Goal: Check status

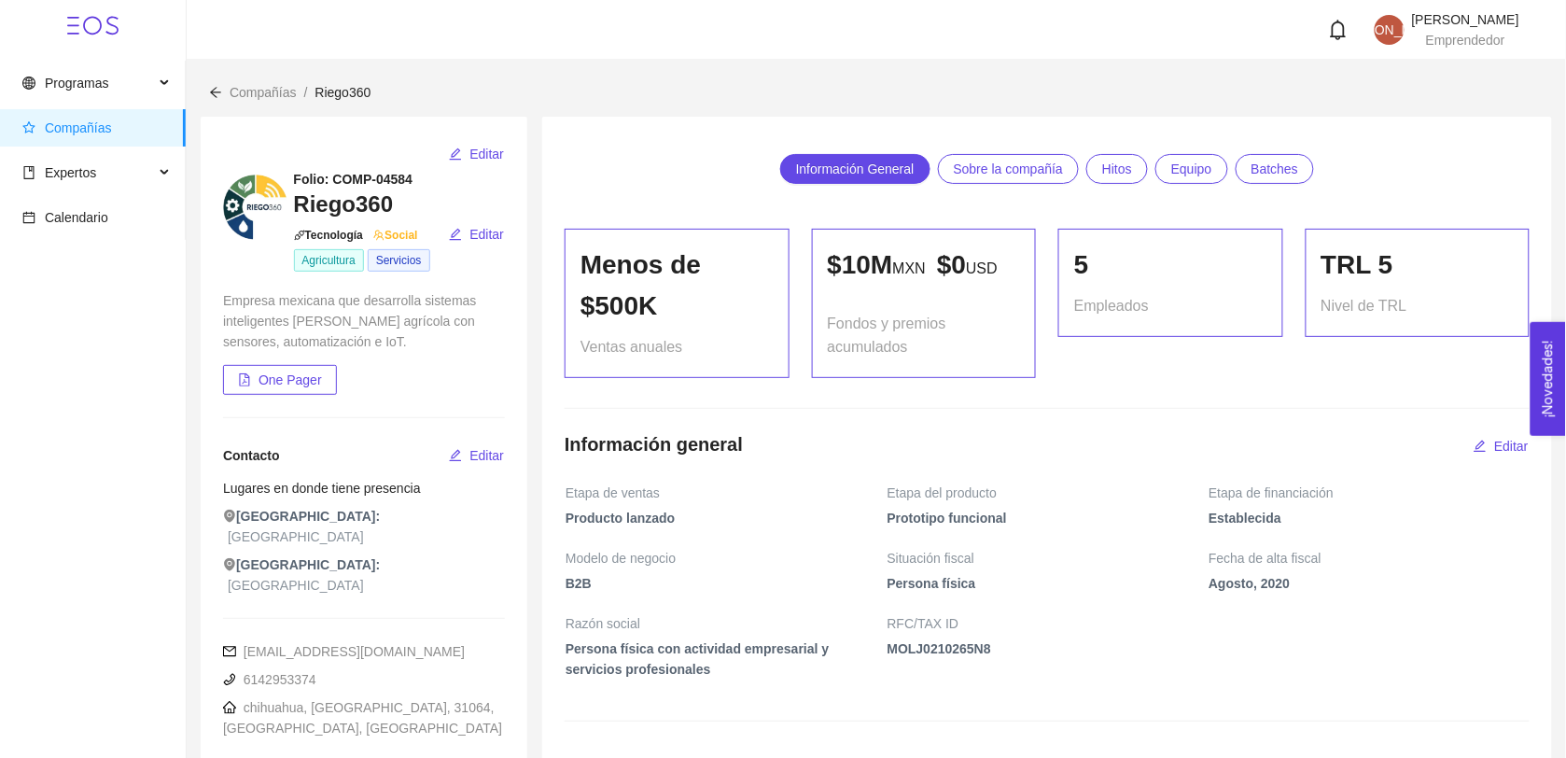
click at [786, 175] on span "Equipo" at bounding box center [1191, 169] width 41 height 28
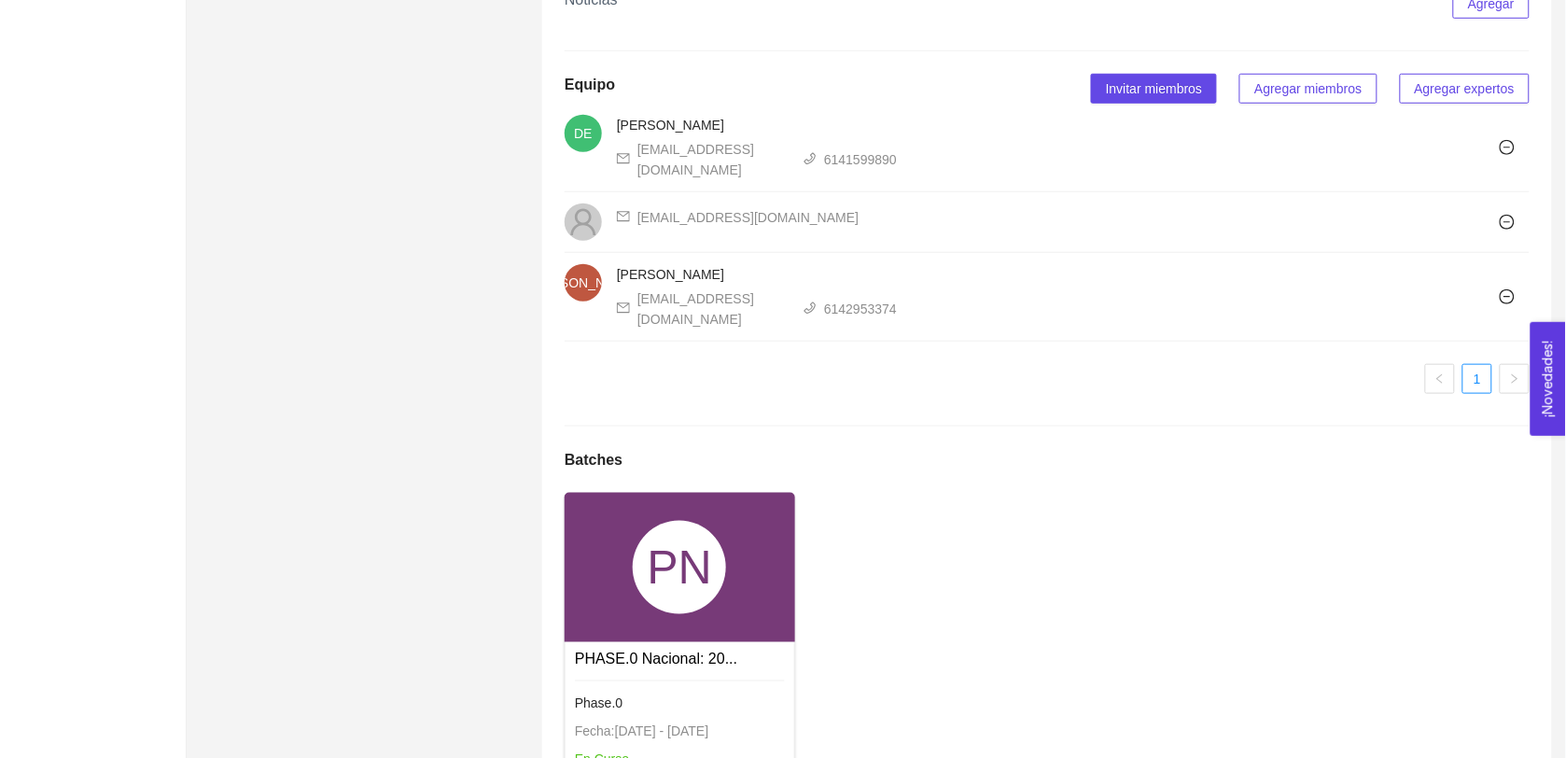
scroll to position [2594, 0]
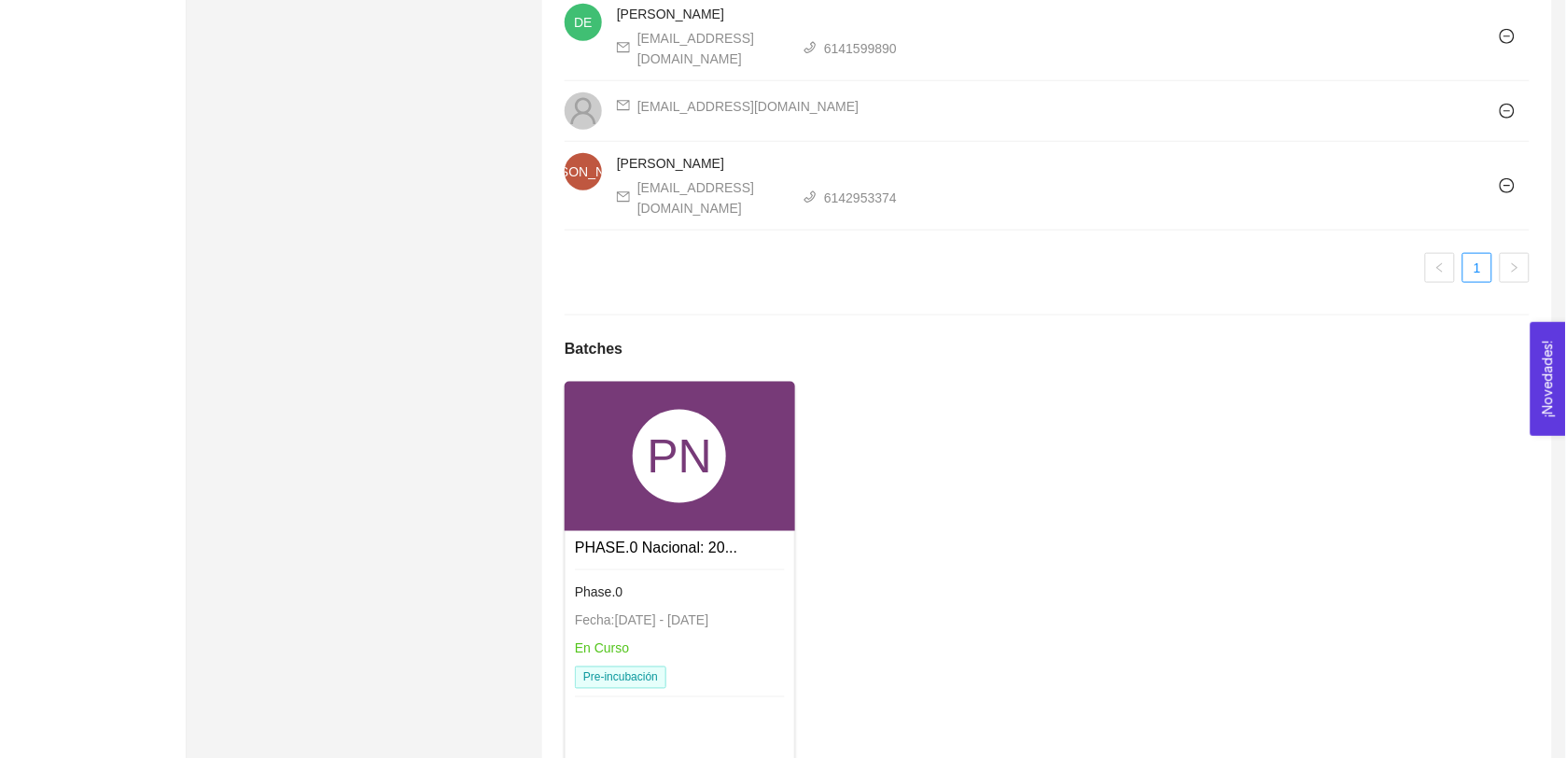
click at [672, 666] on div "Pre-incubación" at bounding box center [680, 677] width 210 height 22
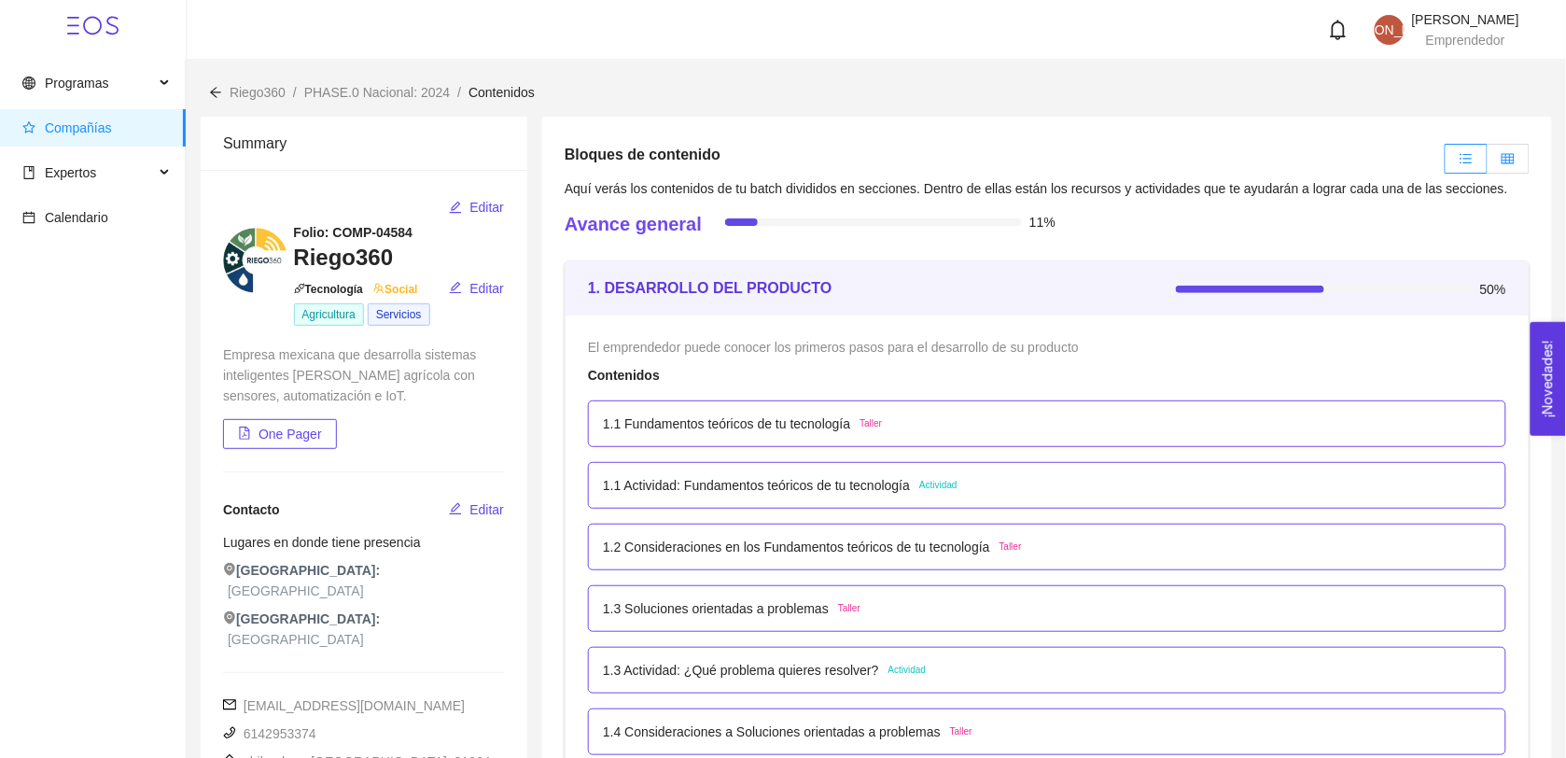
click at [786, 150] on label at bounding box center [1508, 159] width 42 height 30
click at [786, 163] on input "radio" at bounding box center [1487, 163] width 0 height 0
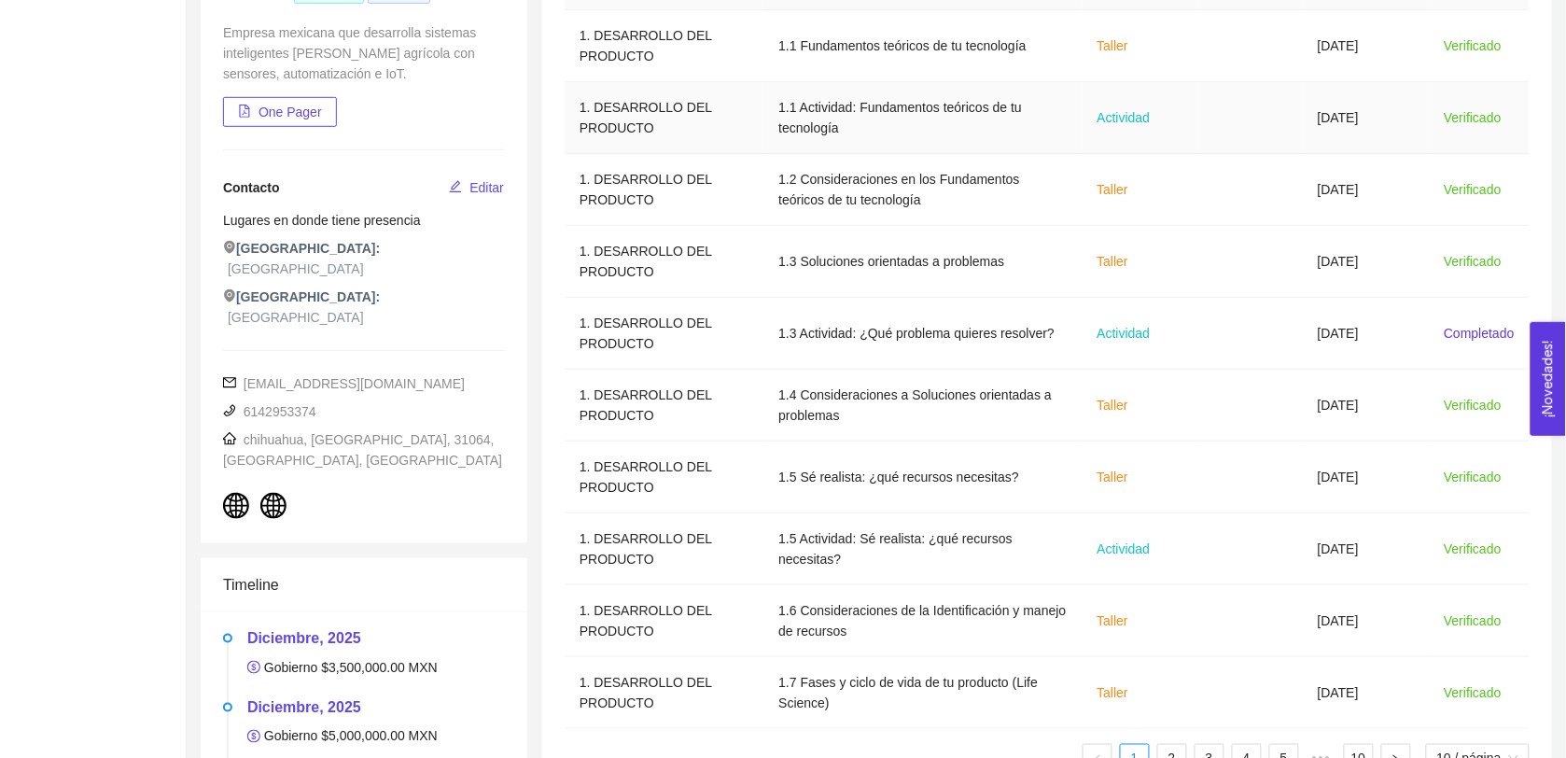
scroll to position [608, 0]
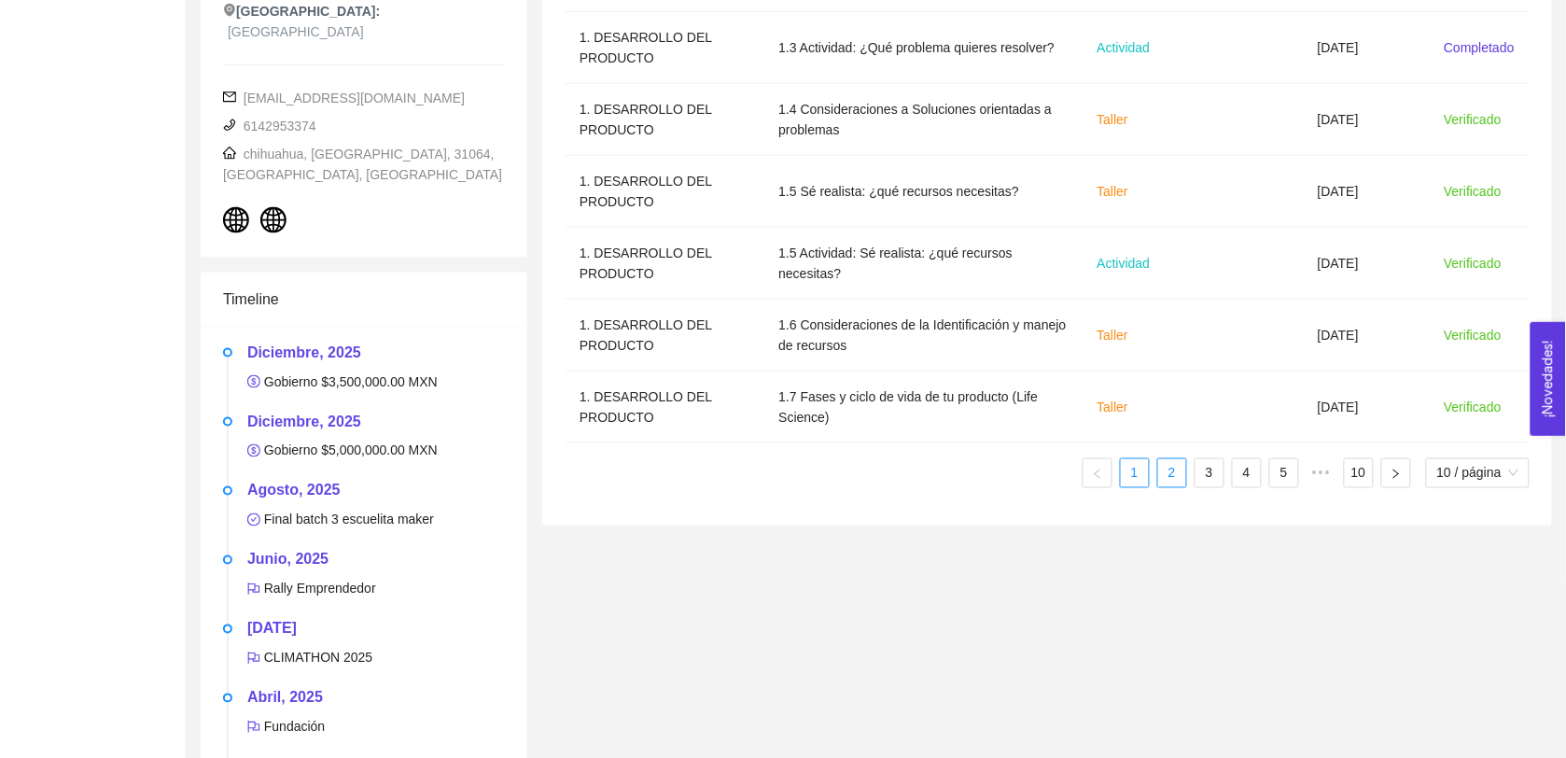
click at [786, 485] on link "2" at bounding box center [1172, 473] width 28 height 28
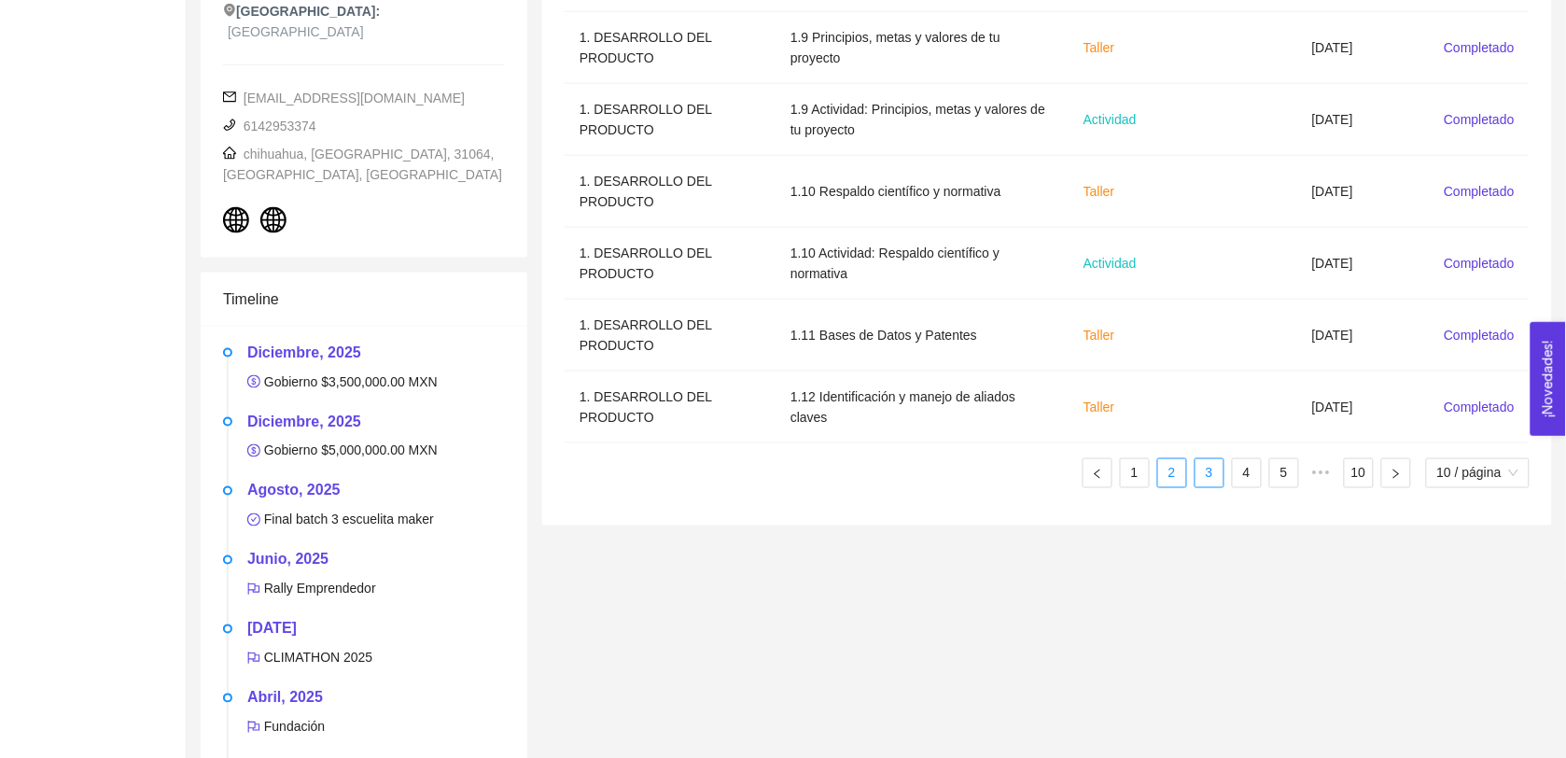
click at [786, 479] on link "3" at bounding box center [1209, 473] width 28 height 28
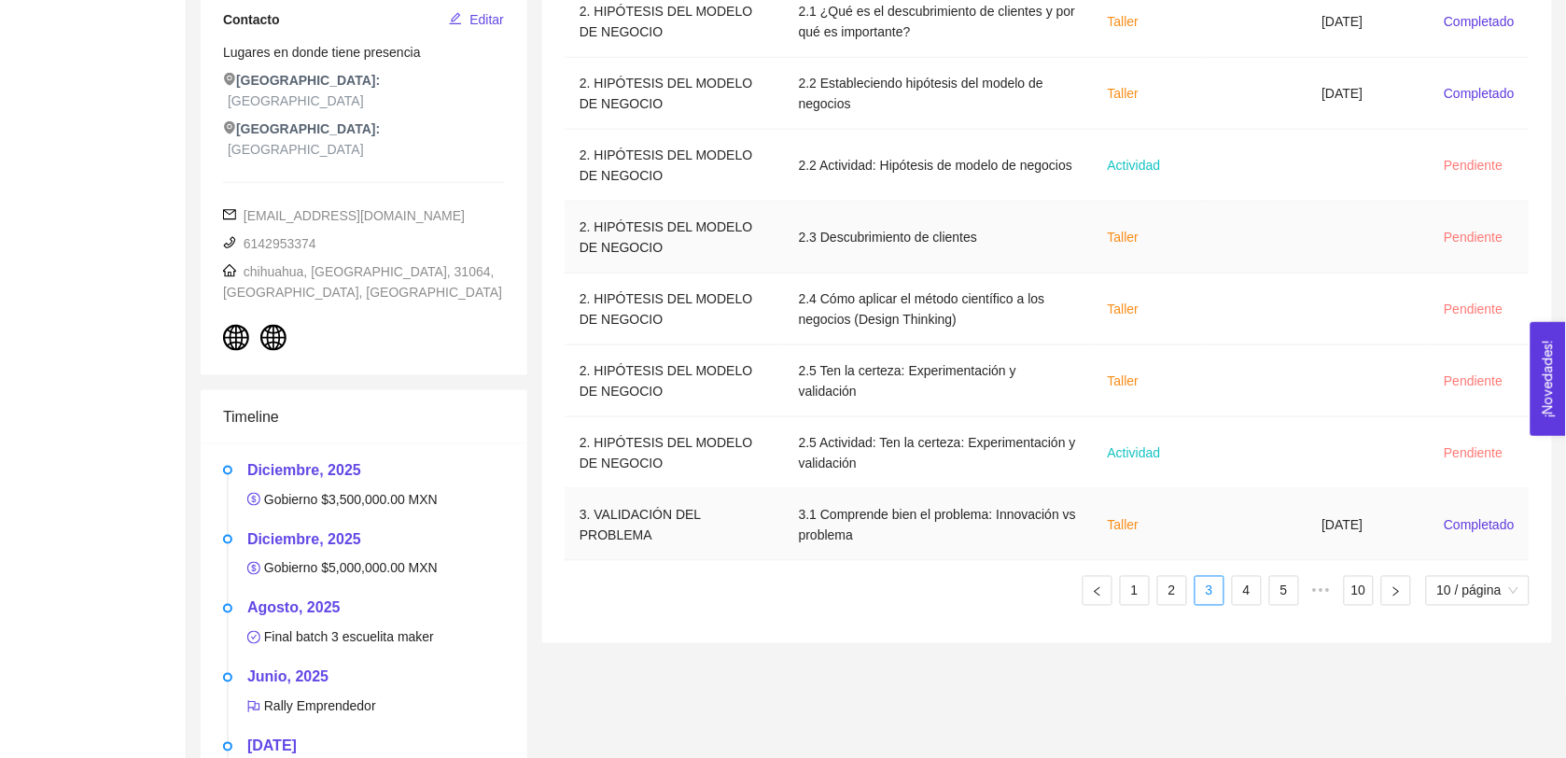
scroll to position [491, 0]
click at [786, 588] on link "4" at bounding box center [1247, 590] width 28 height 28
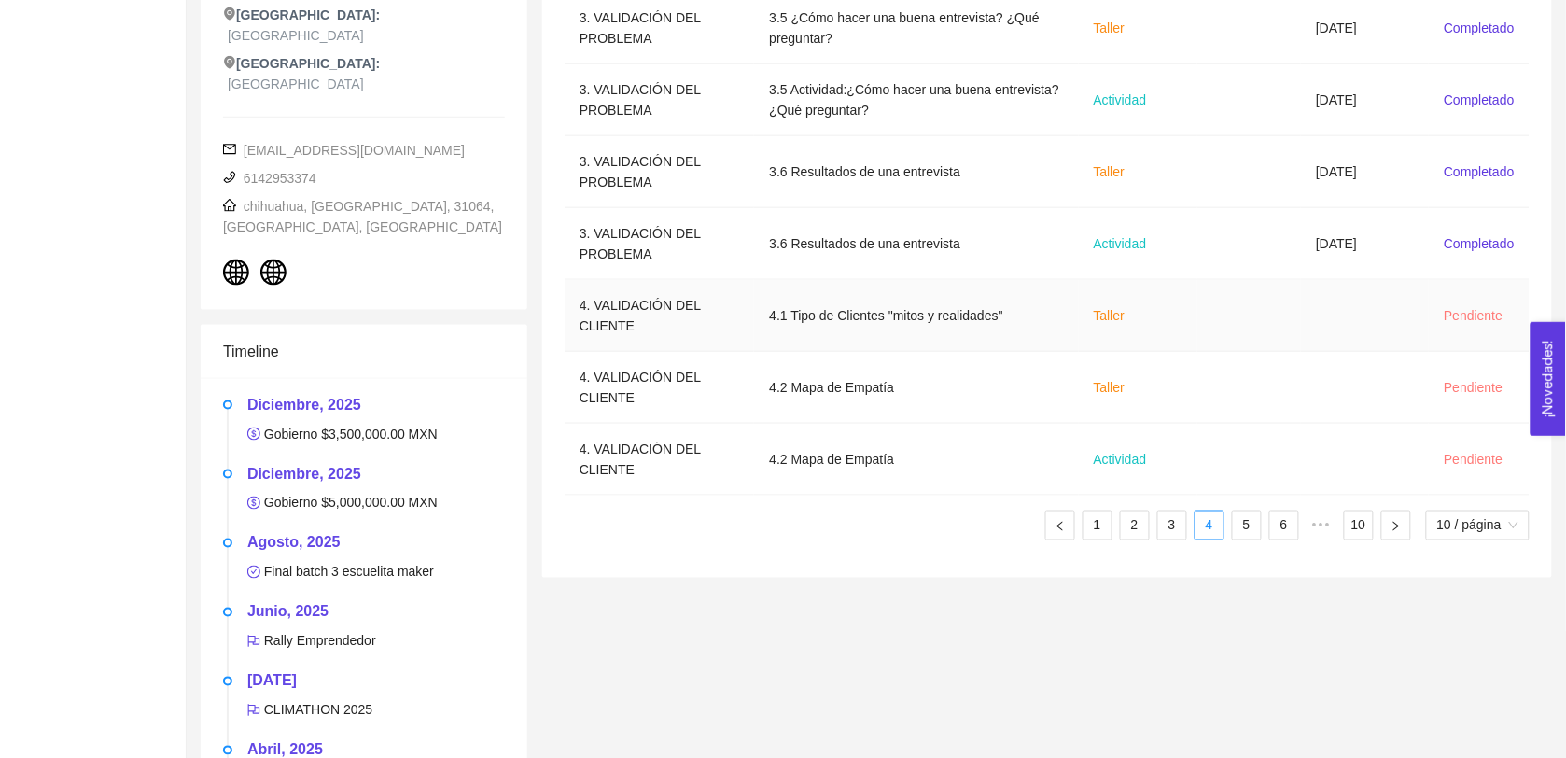
scroll to position [608, 0]
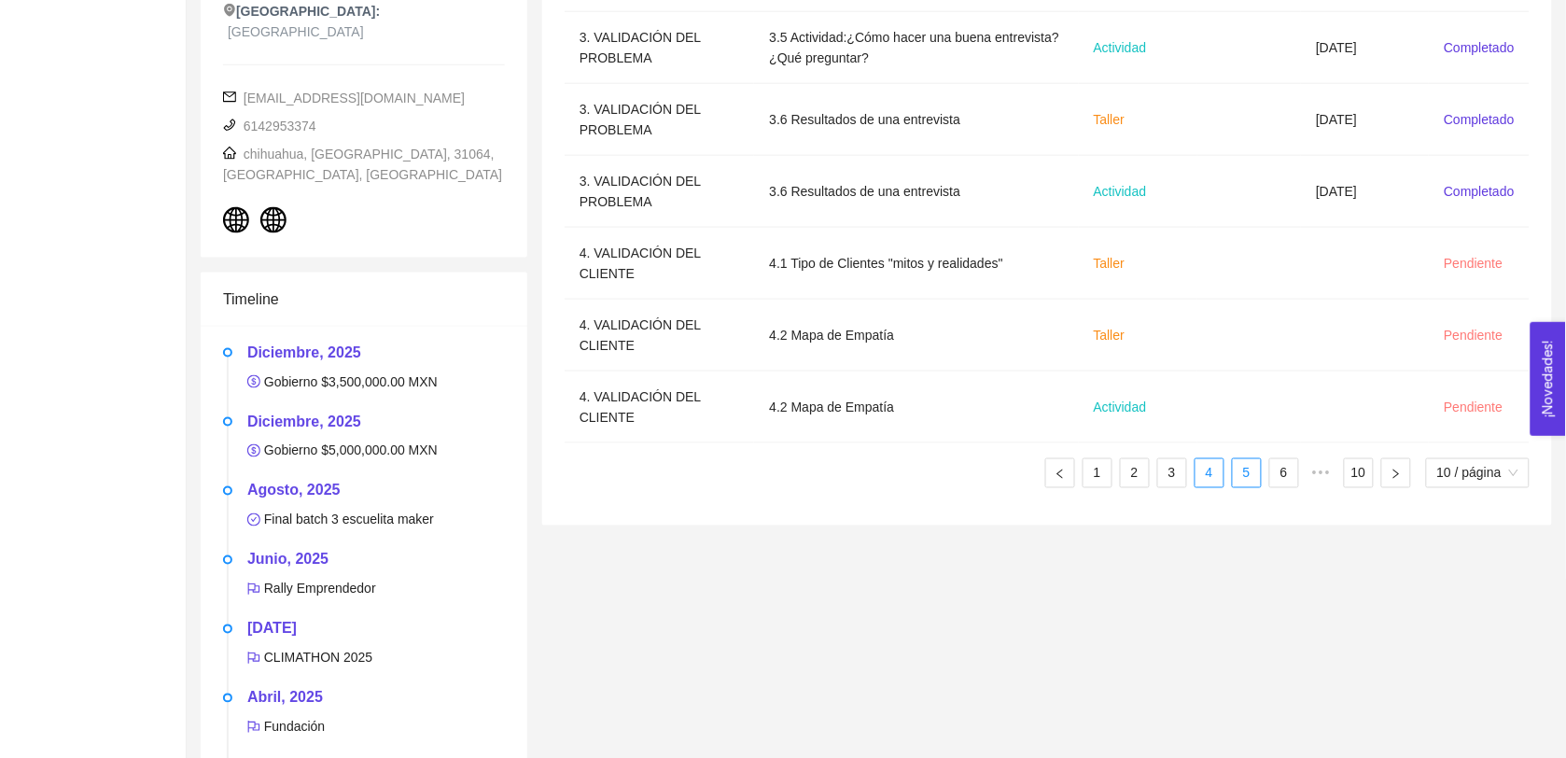
click at [786, 476] on link "5" at bounding box center [1247, 473] width 28 height 28
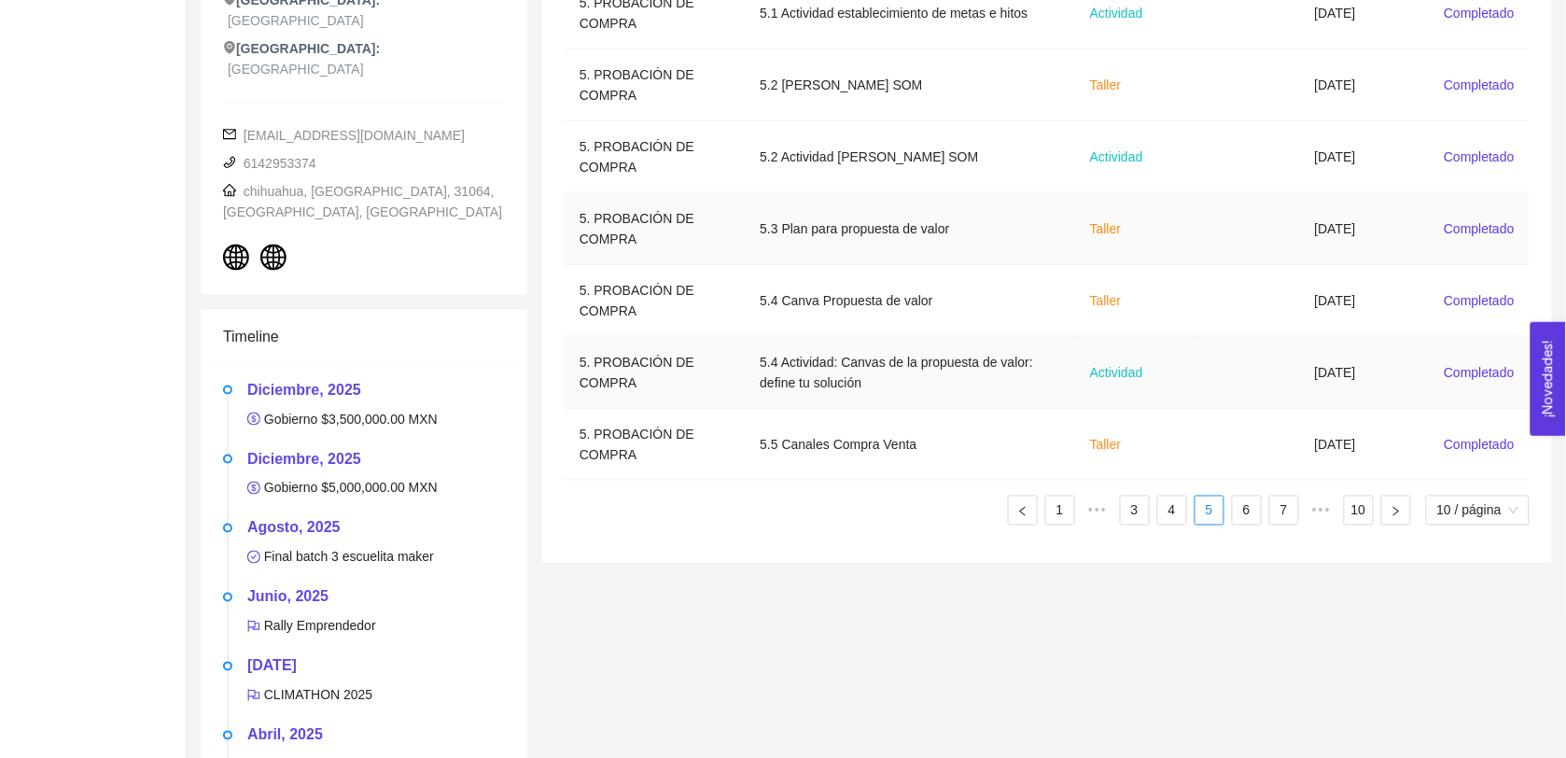
scroll to position [605, 0]
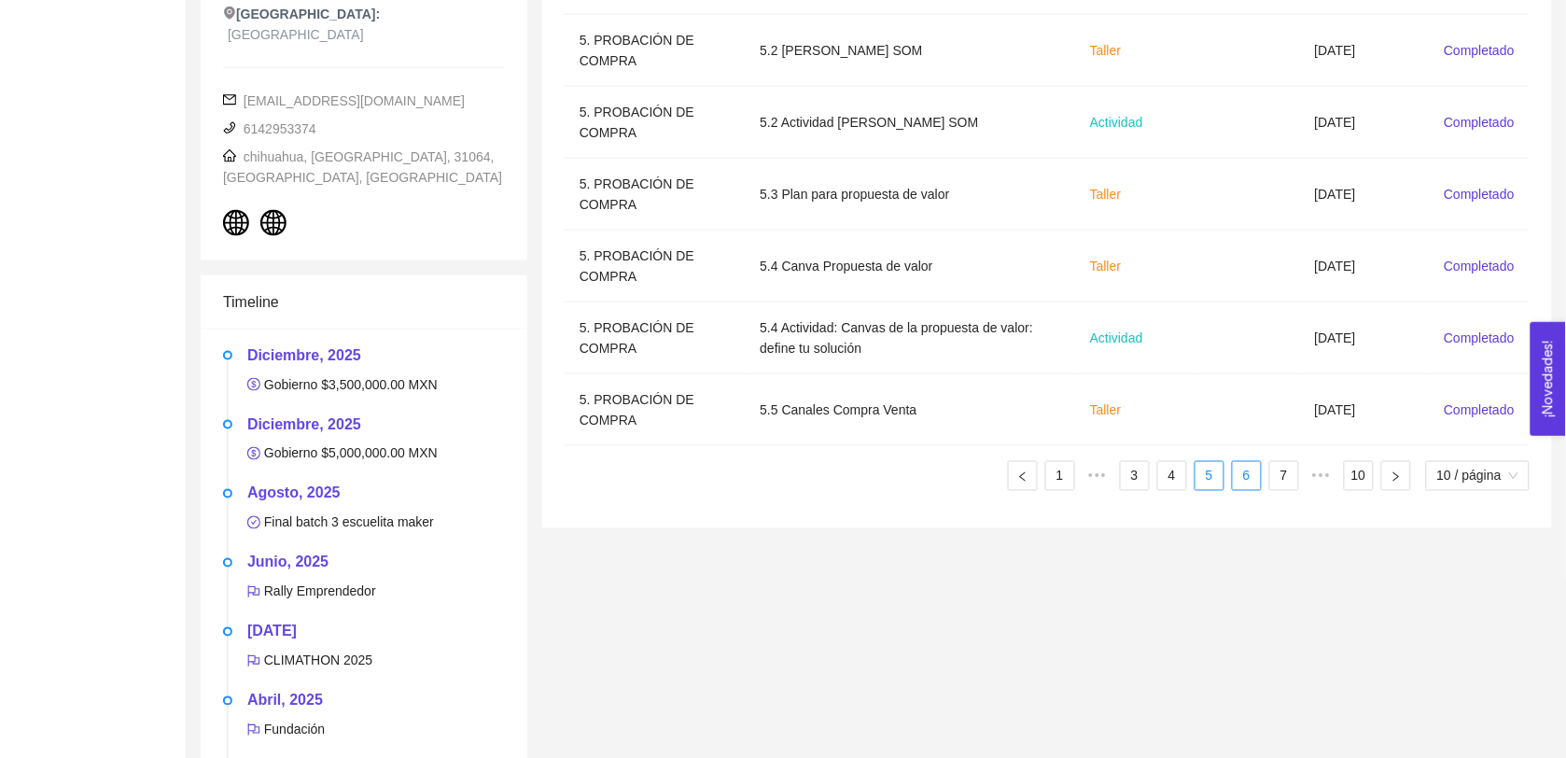
click at [786, 490] on link "6" at bounding box center [1247, 476] width 28 height 28
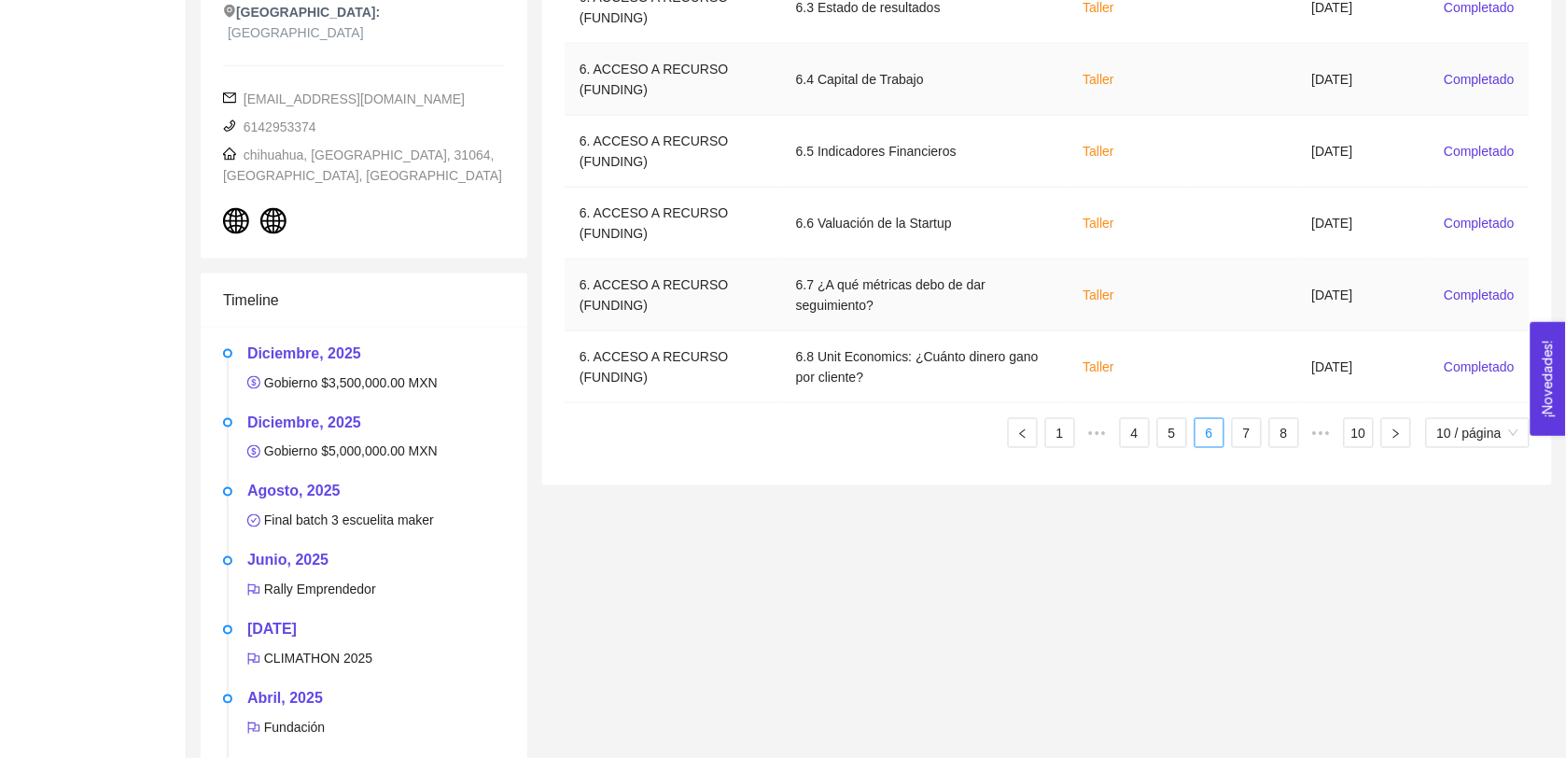
scroll to position [608, 0]
click at [786, 436] on link "7" at bounding box center [1247, 432] width 28 height 28
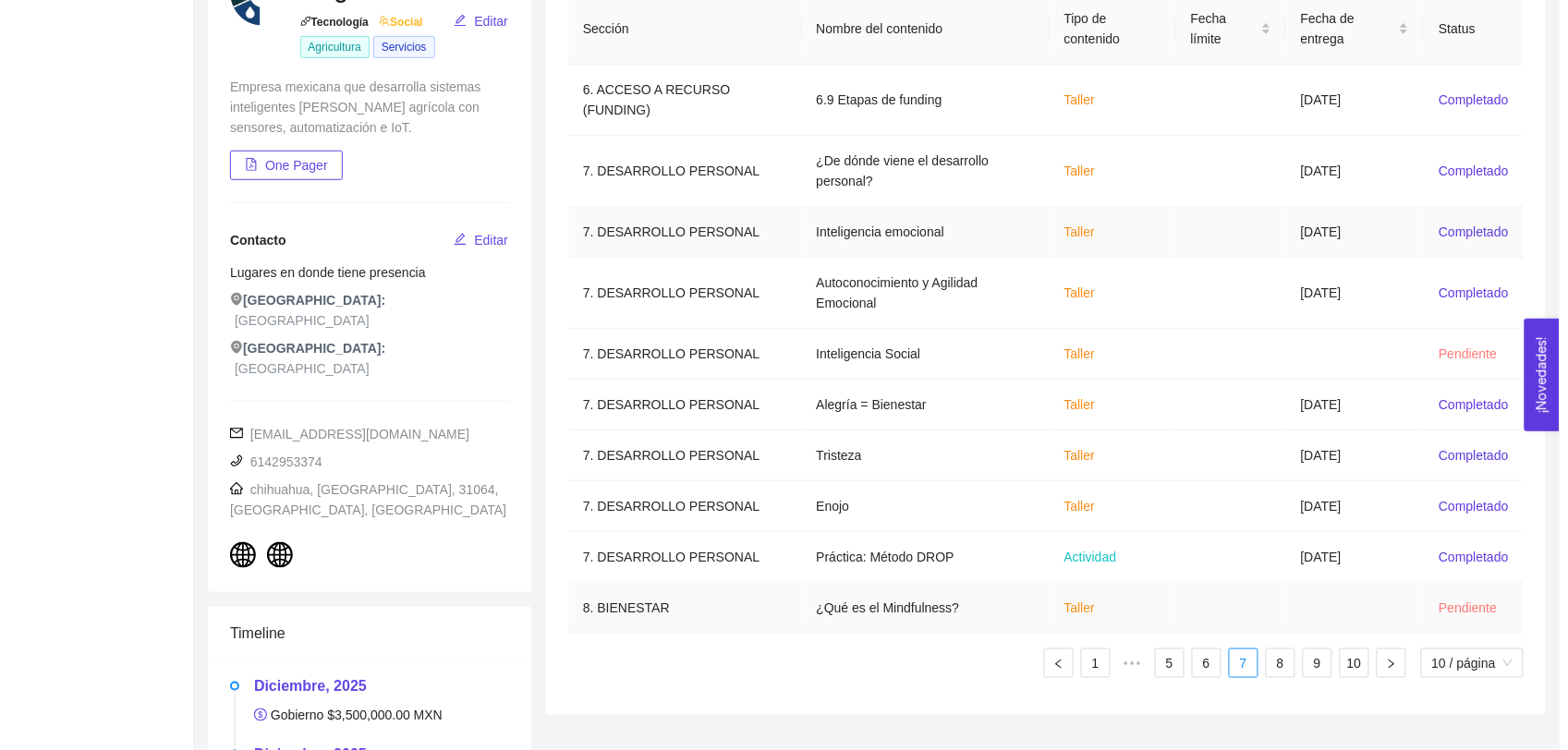
scroll to position [269, 0]
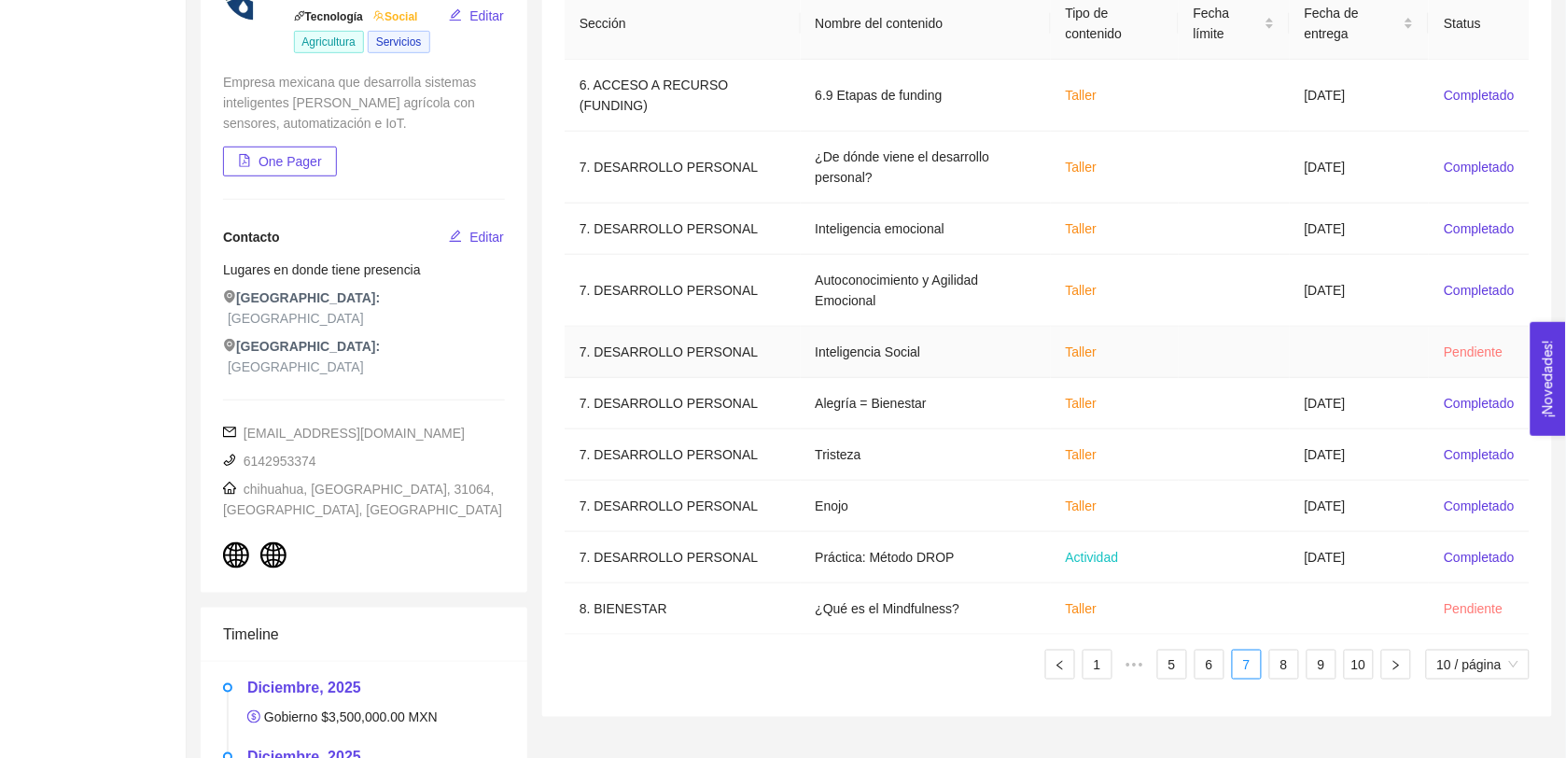
click at [786, 351] on td at bounding box center [1360, 352] width 140 height 51
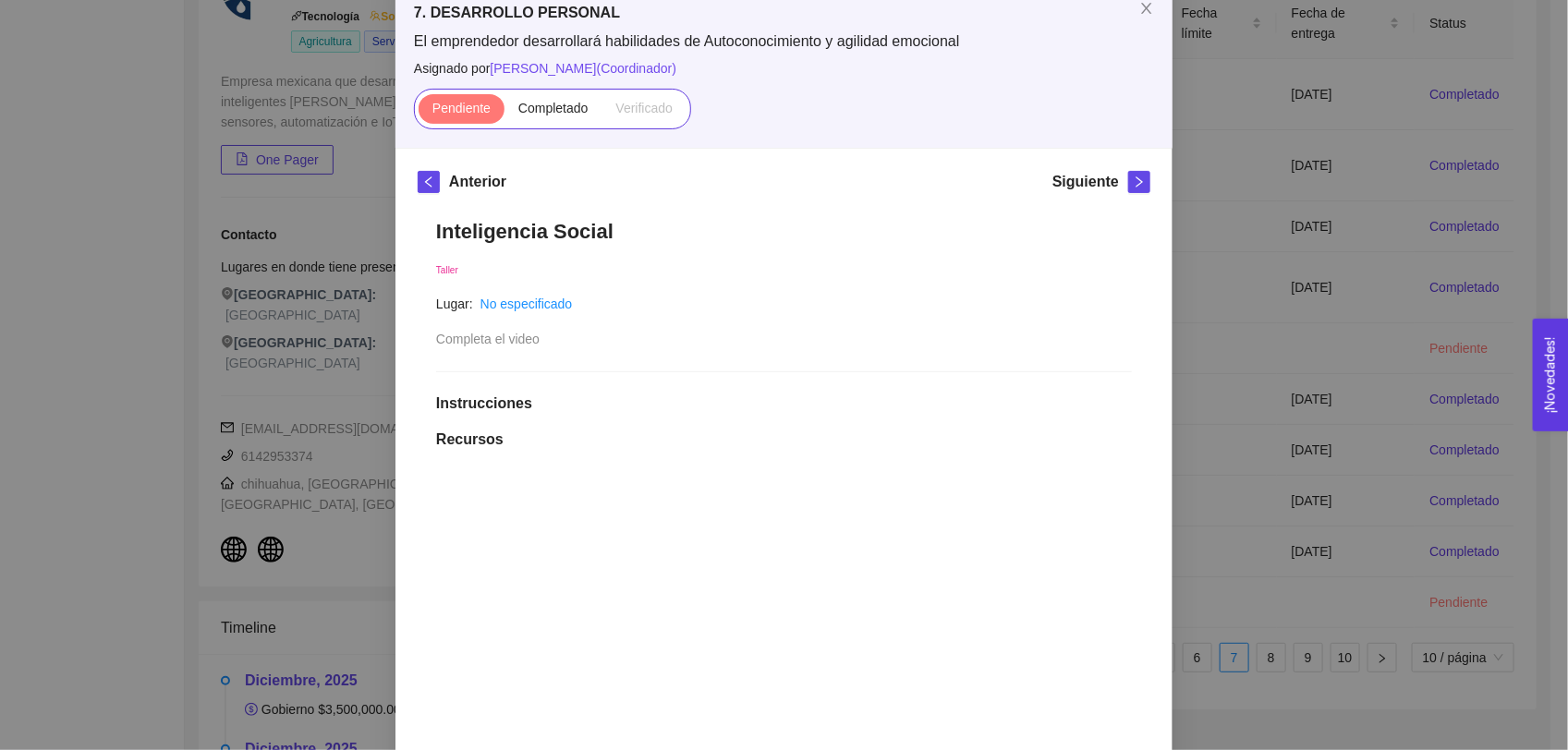
scroll to position [108, 0]
click at [540, 86] on div "El emprendedor desarrollará habilidades de Autoconocimiento y agilidad emociona…" at bounding box center [783, 81] width 739 height 98
click at [540, 111] on span "Completado" at bounding box center [553, 109] width 70 height 15
click at [505, 114] on input "Completado" at bounding box center [505, 114] width 0 height 0
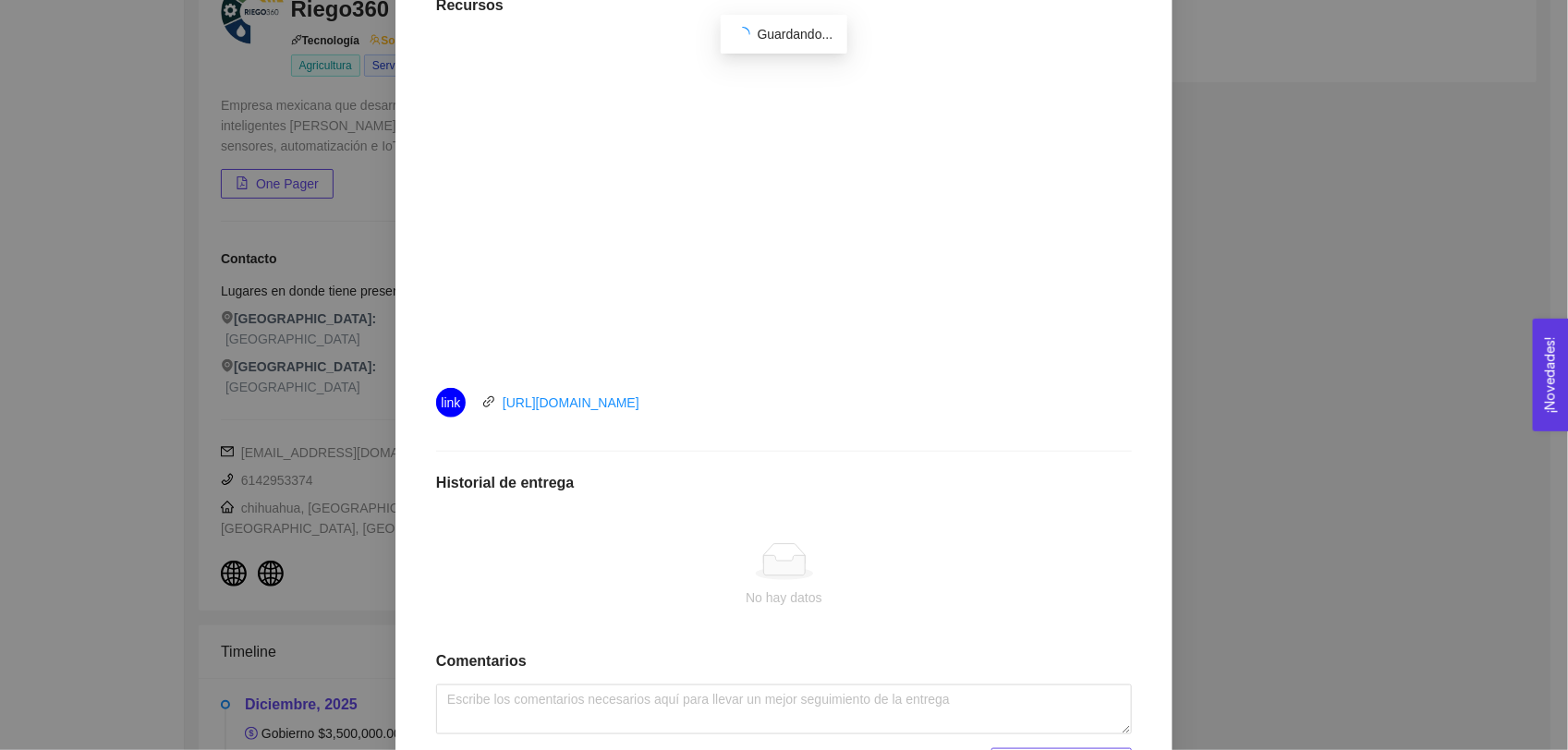
scroll to position [542, 0]
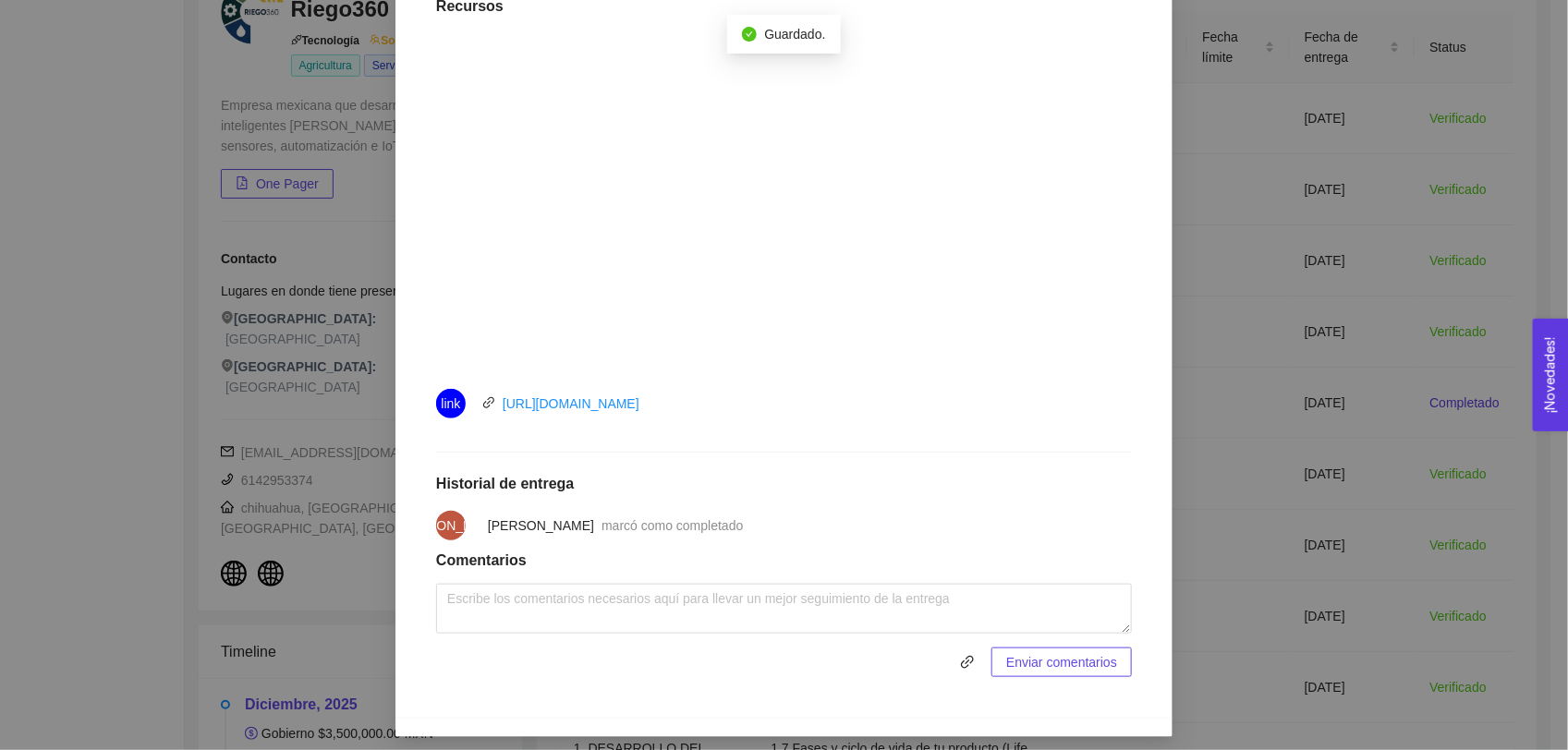
click at [778, 532] on div "7. DESARROLLO PERSONAL El emprendedor desarrollará habilidades de Autoconocimie…" at bounding box center [784, 375] width 1568 height 750
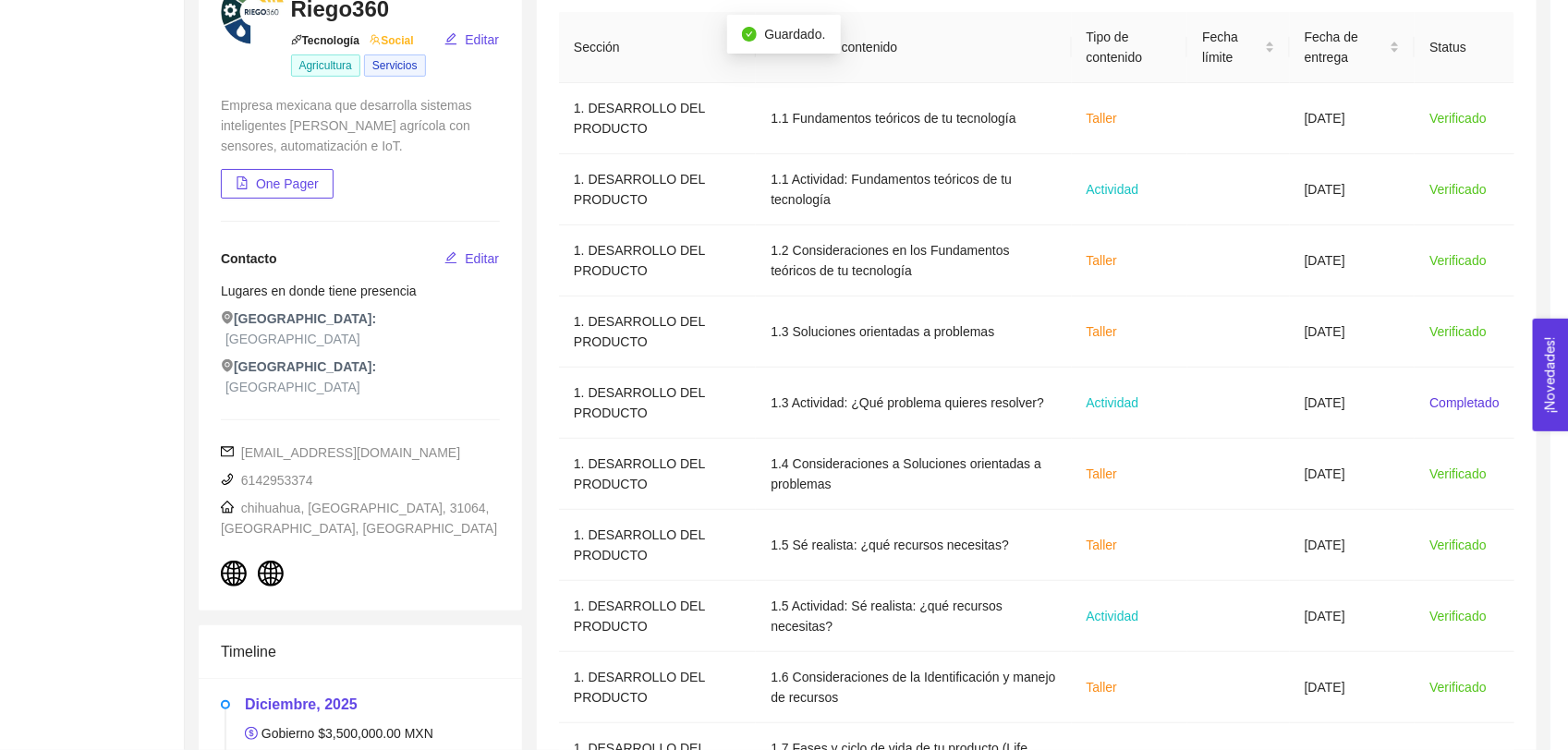
scroll to position [459, 0]
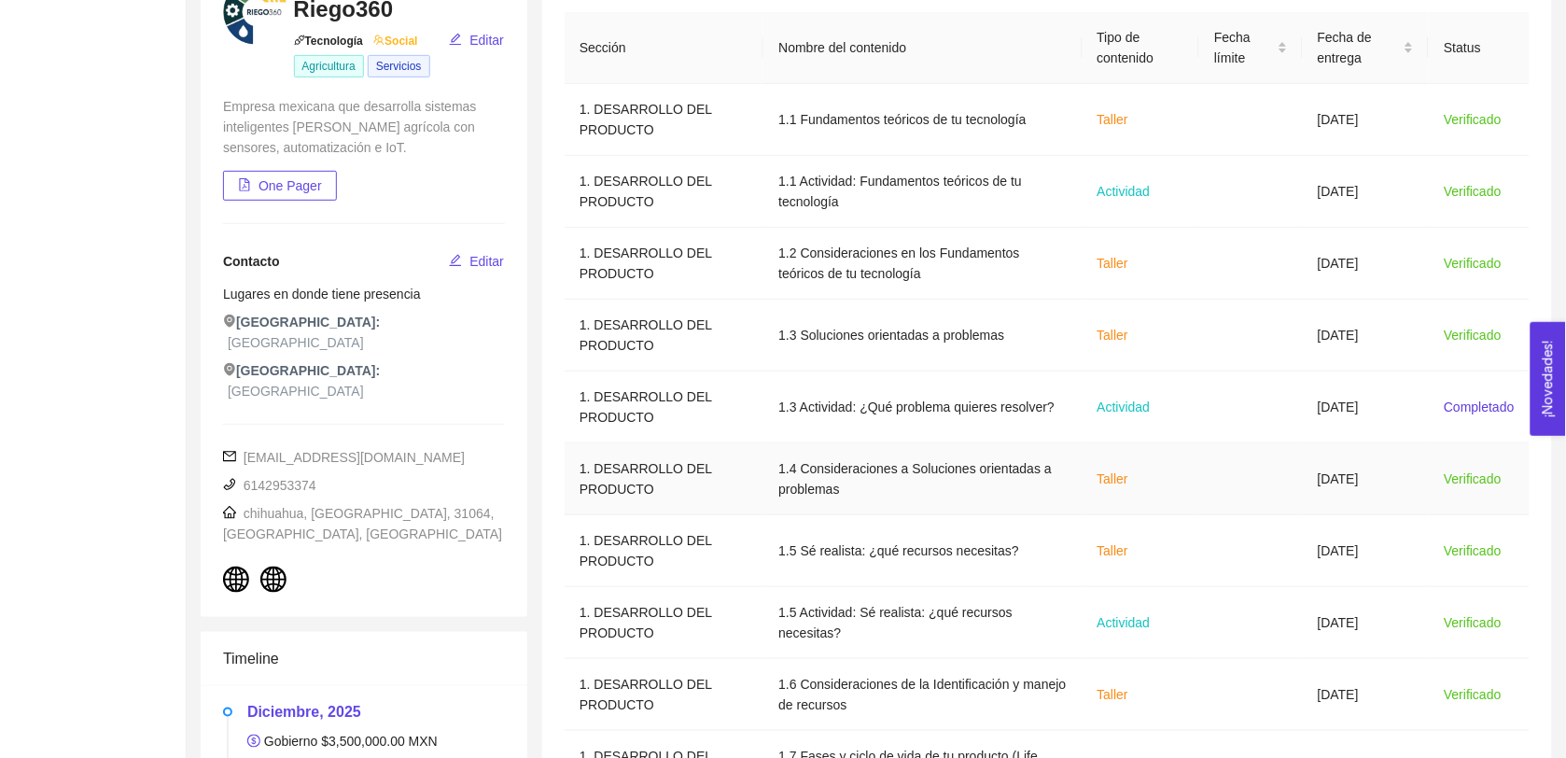
click at [786, 479] on td at bounding box center [1251, 479] width 104 height 72
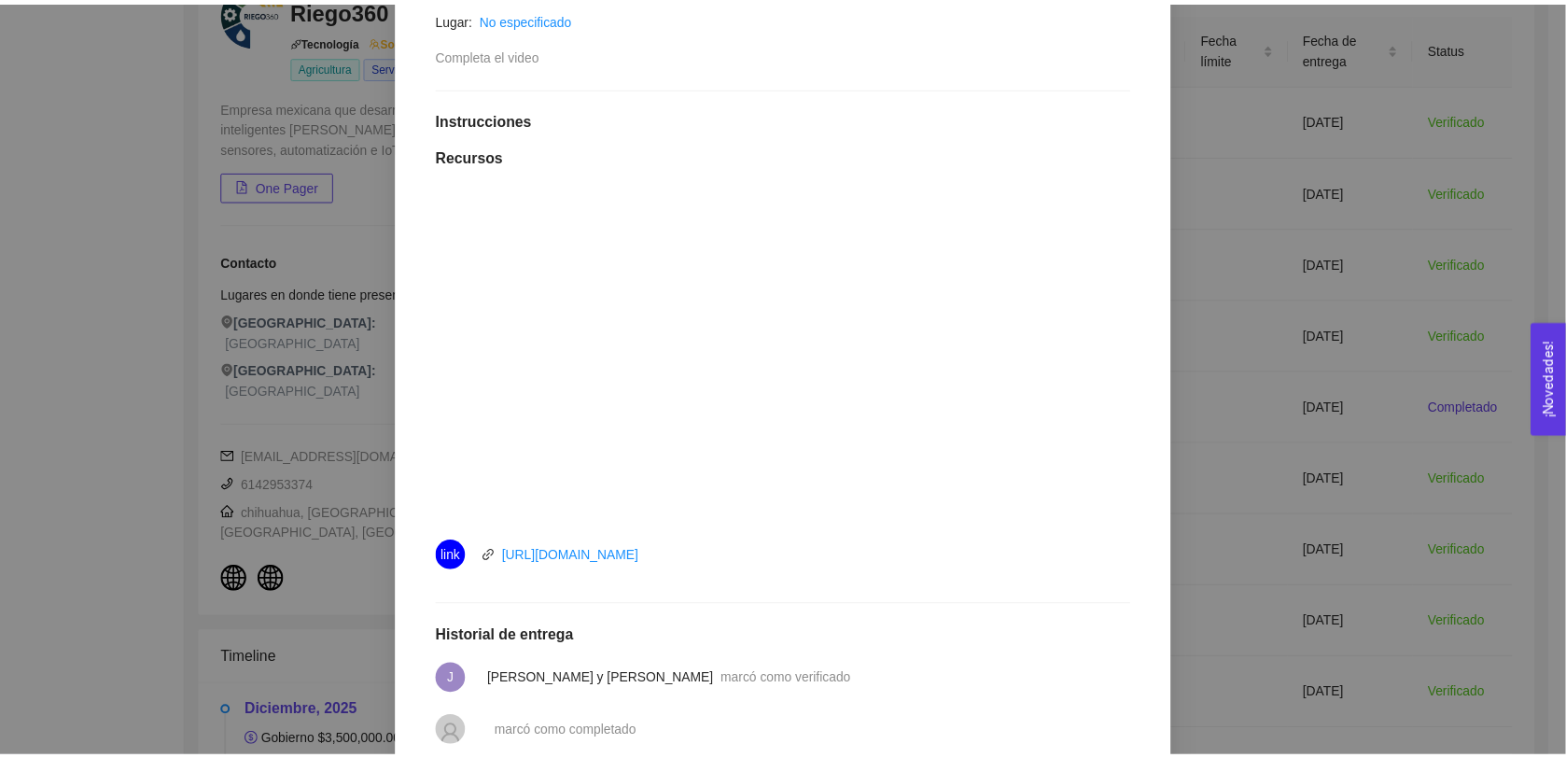
scroll to position [426, 0]
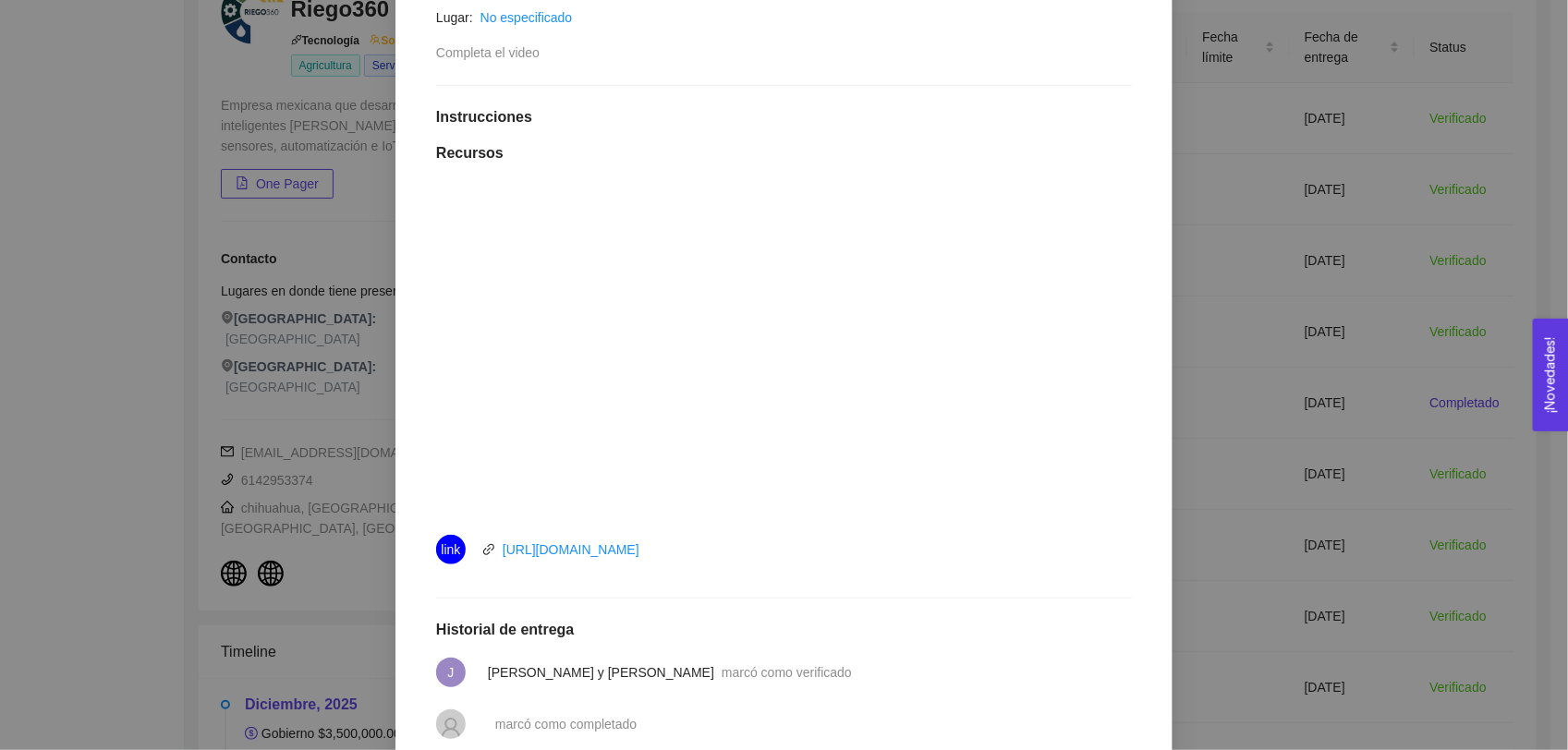
click at [778, 417] on div "1. DESARROLLO DEL PRODUCTO El emprendedor puede conocer los primeros pasos para…" at bounding box center [784, 375] width 1568 height 750
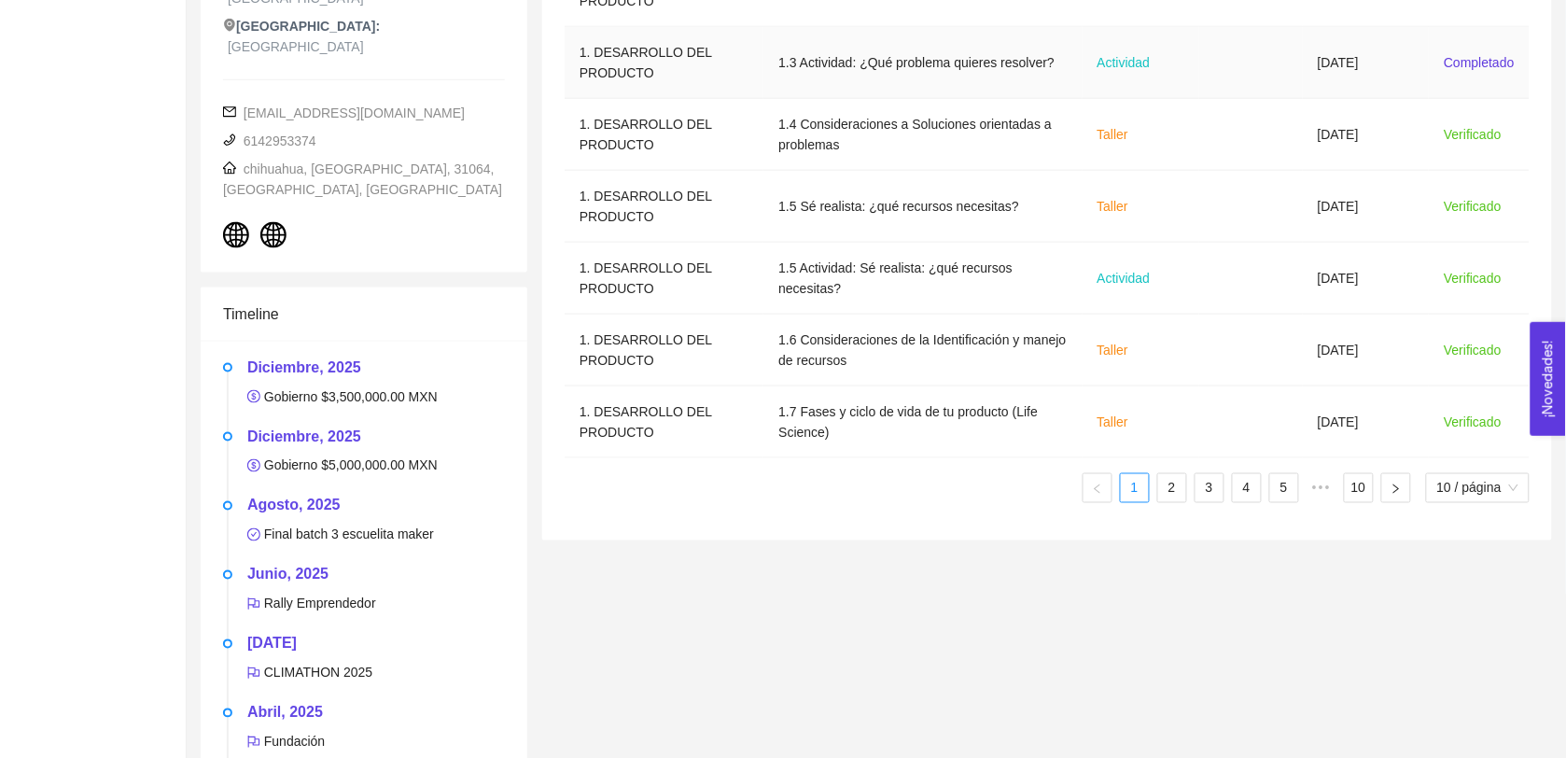
scroll to position [608, 0]
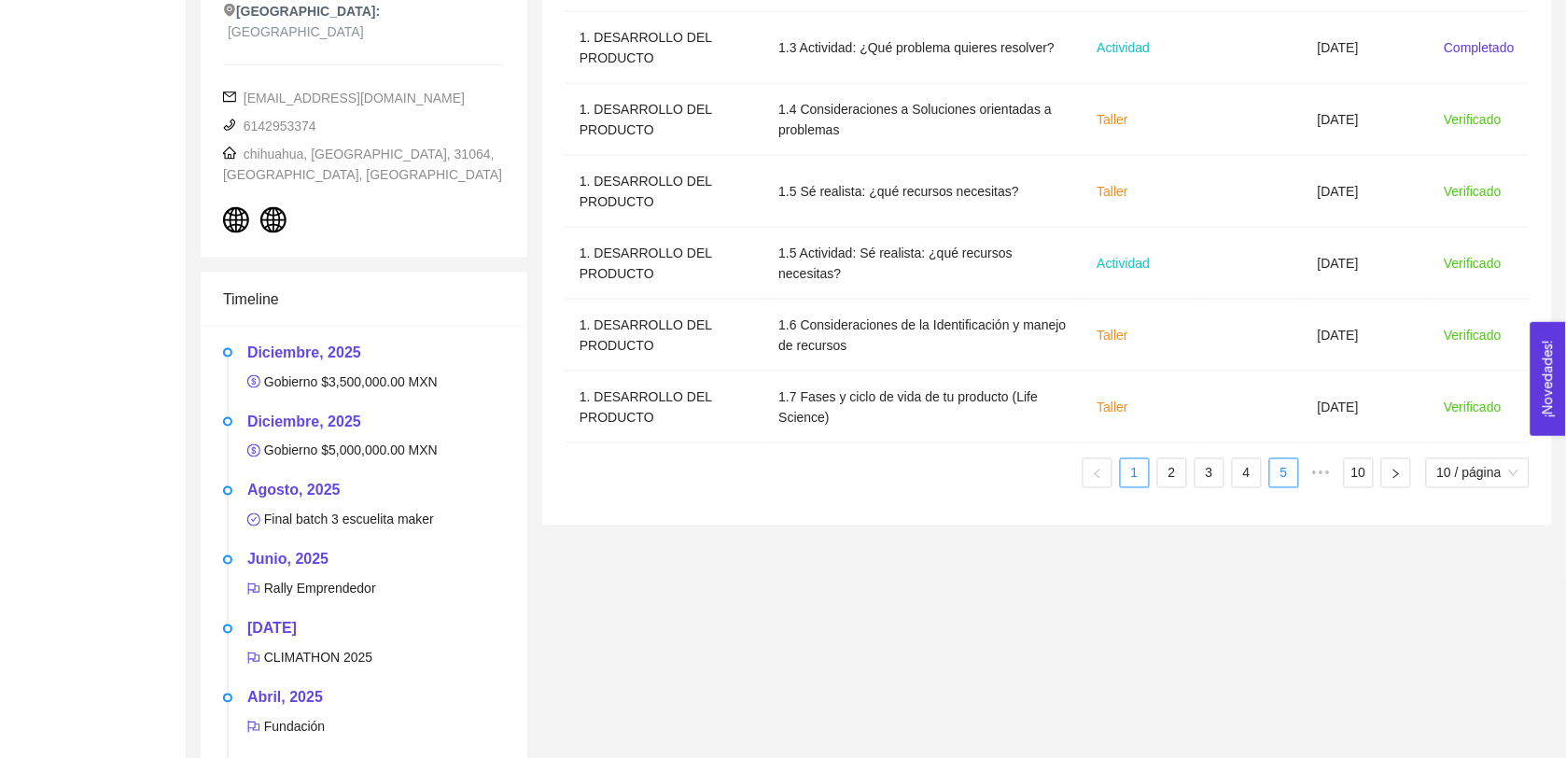
click at [786, 473] on link "5" at bounding box center [1284, 473] width 28 height 28
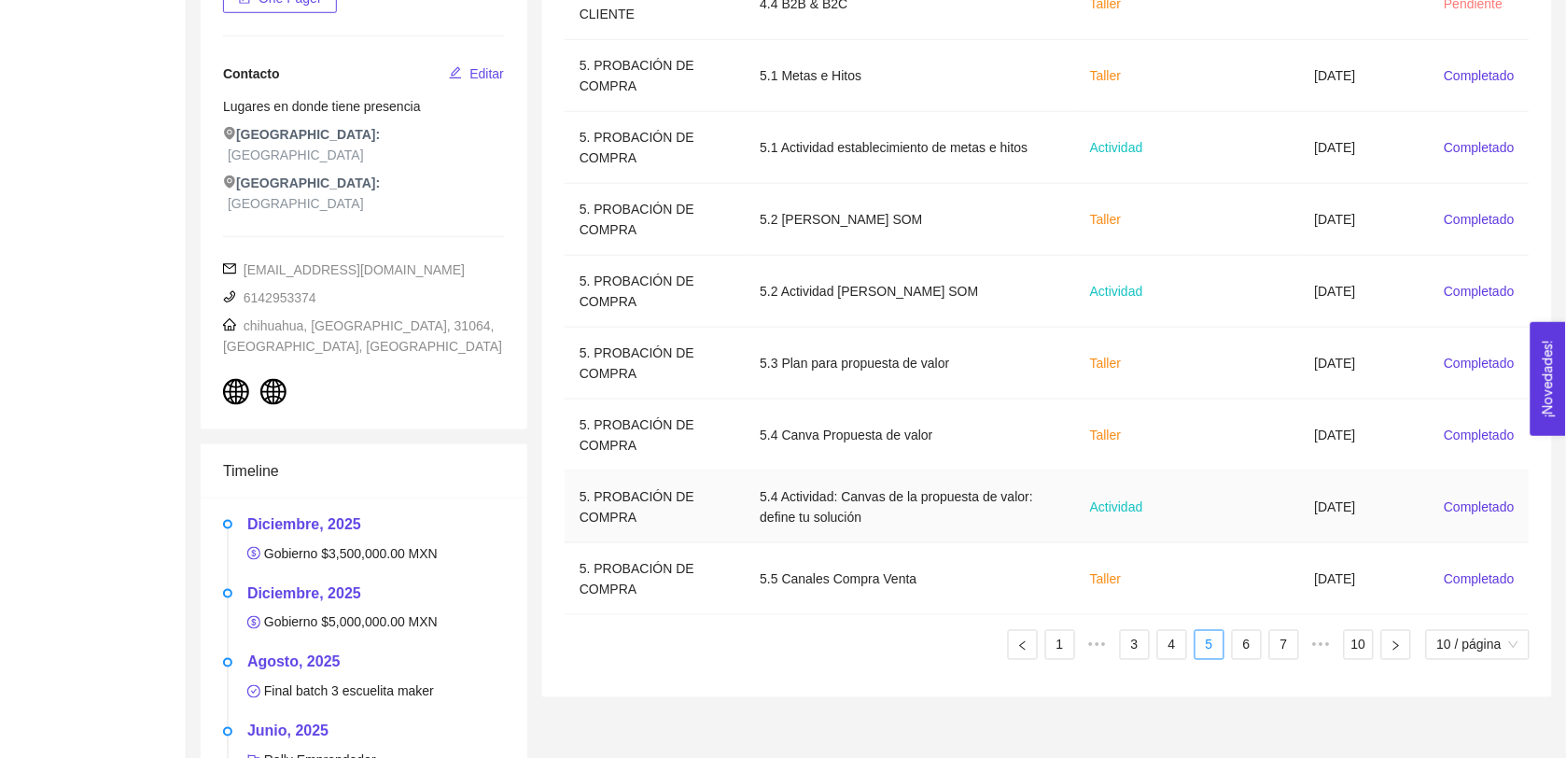
scroll to position [436, 0]
click at [786, 667] on div "Sección Nombre del contenido Tipo de contenido Fecha límite Fecha de entrega St…" at bounding box center [1047, 250] width 965 height 850
click at [786, 640] on link "6" at bounding box center [1247, 645] width 28 height 28
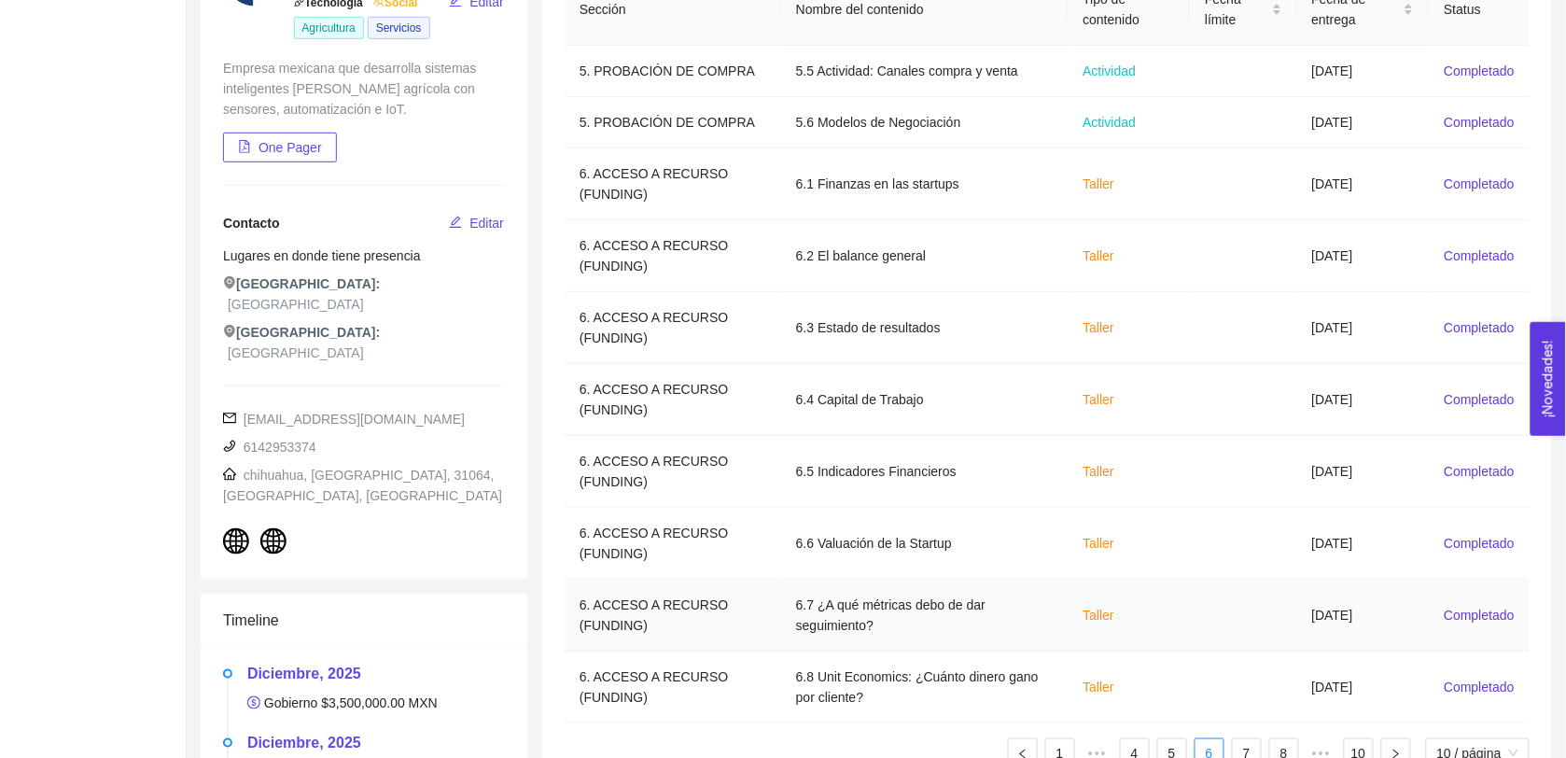
scroll to position [306, 0]
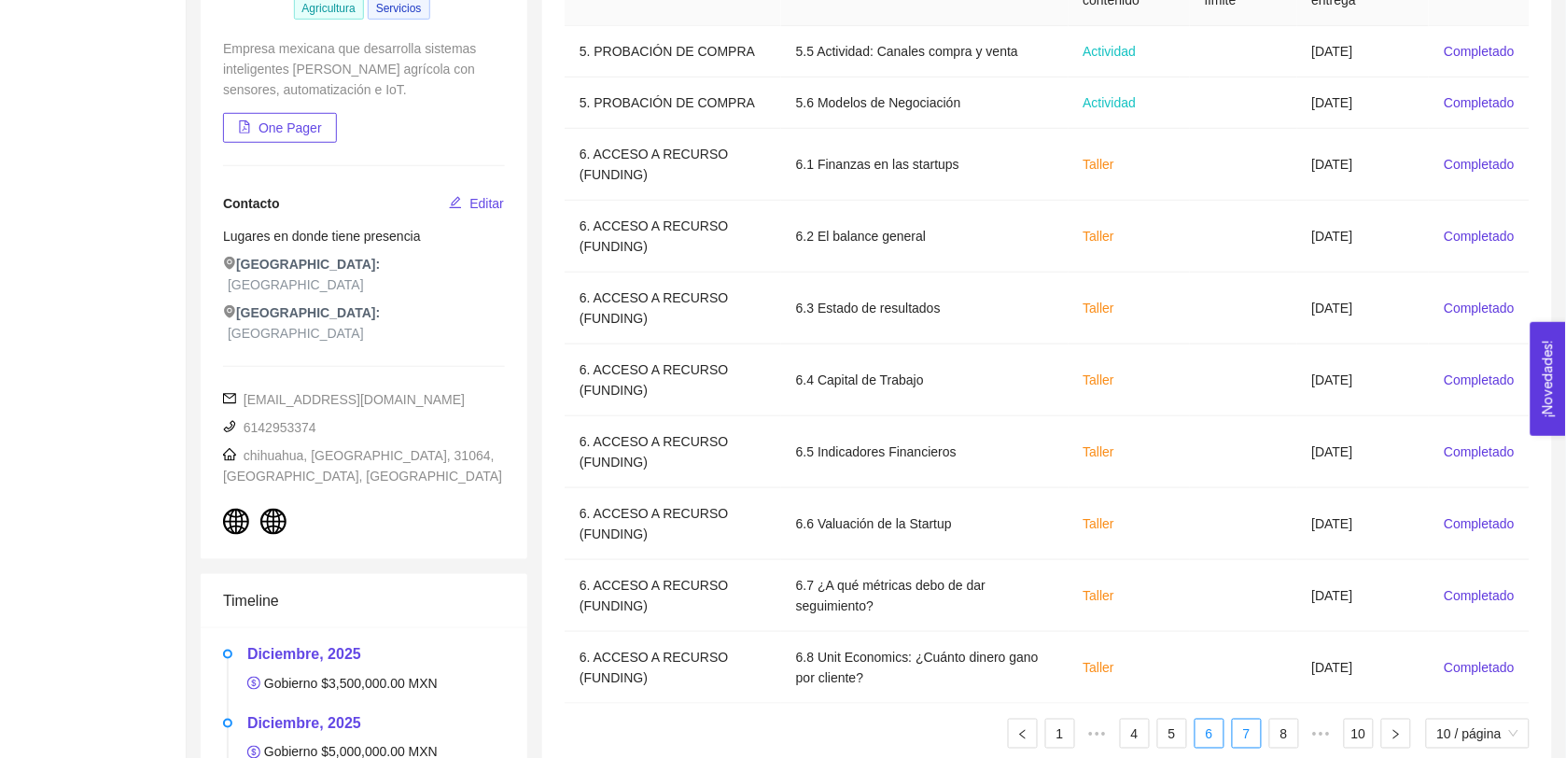
click at [786, 737] on link "7" at bounding box center [1247, 733] width 28 height 28
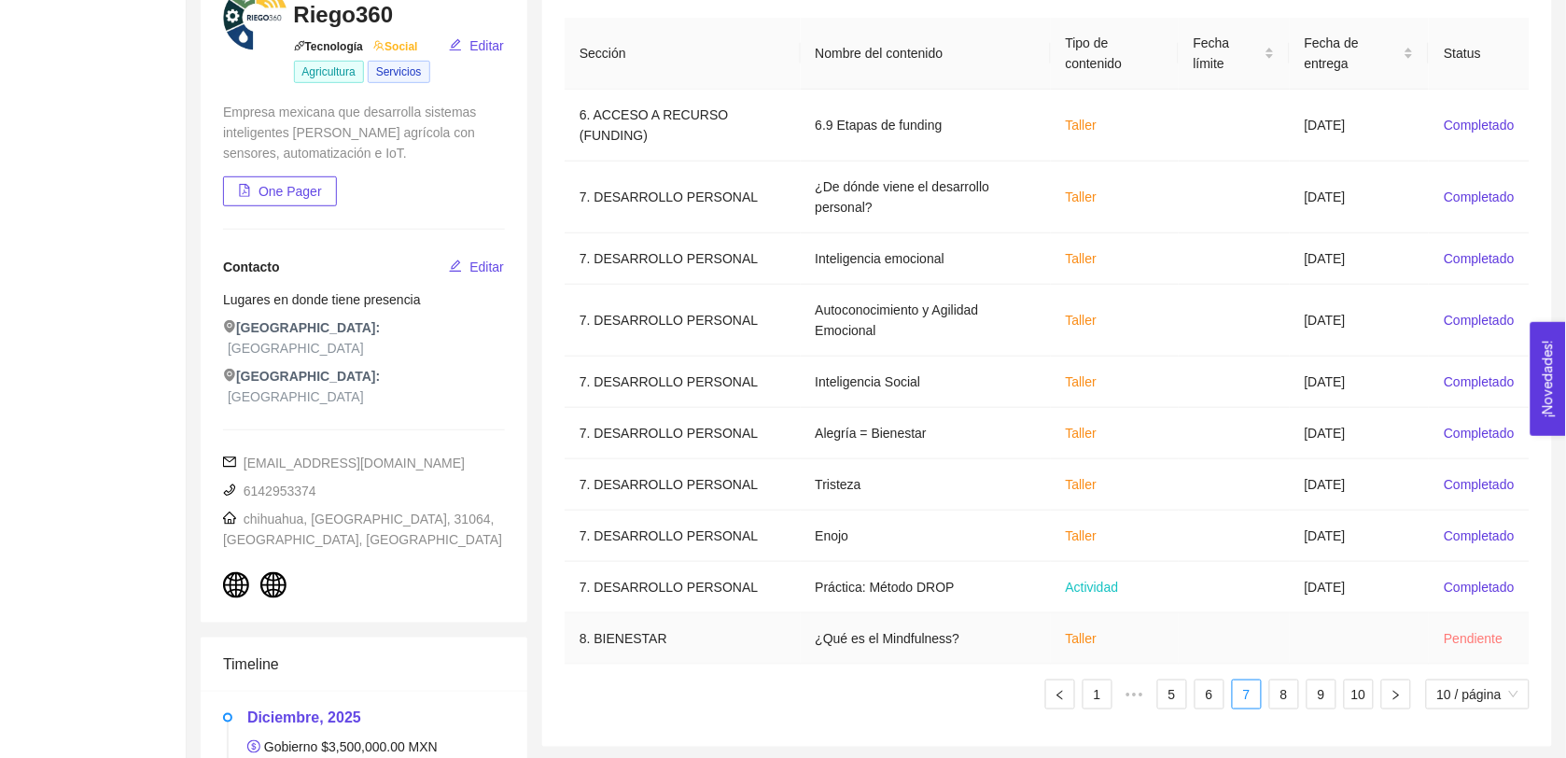
scroll to position [258, 0]
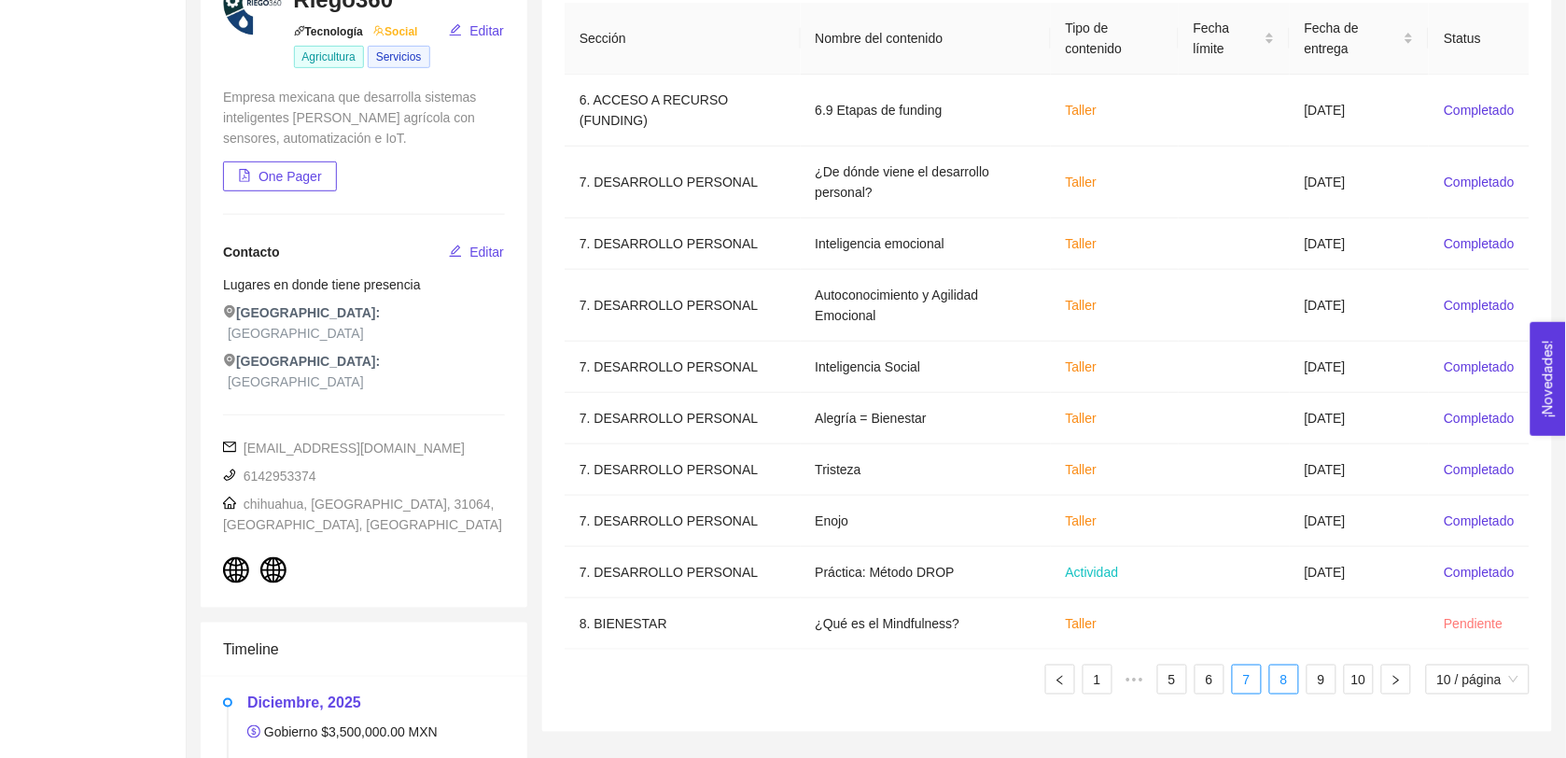
click at [786, 682] on link "8" at bounding box center [1284, 679] width 28 height 28
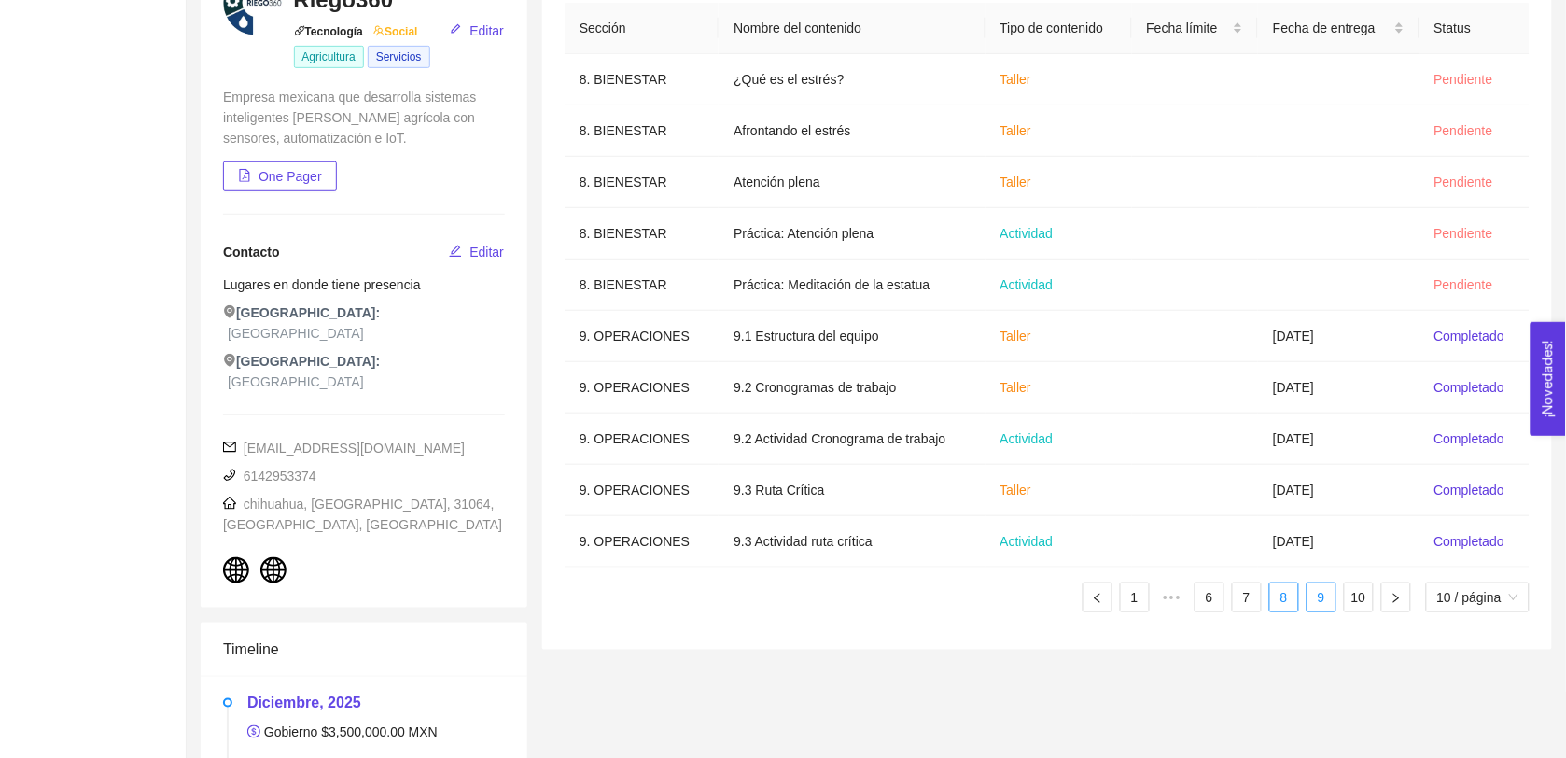
click at [786, 594] on link "9" at bounding box center [1321, 597] width 28 height 28
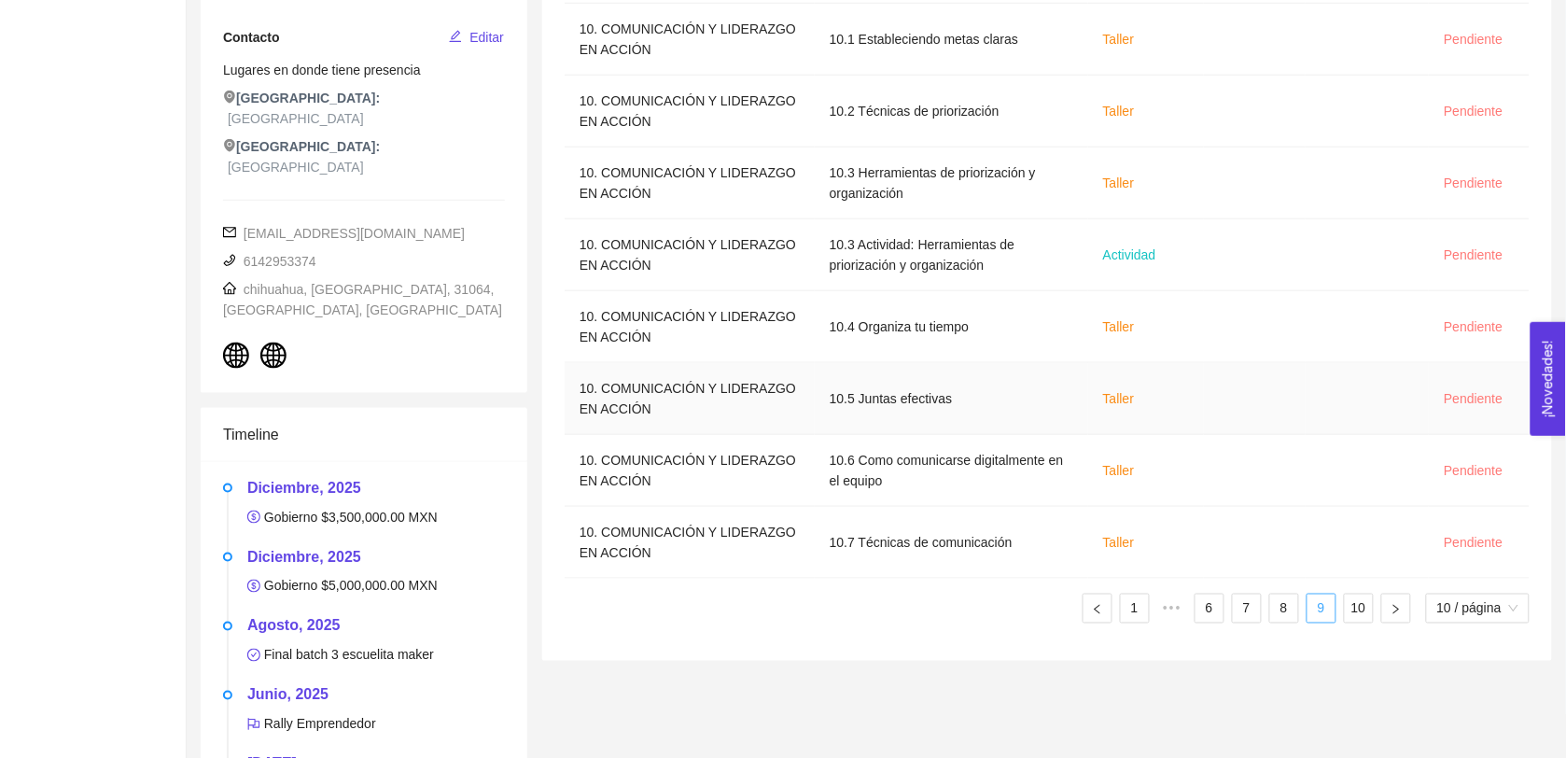
scroll to position [482, 0]
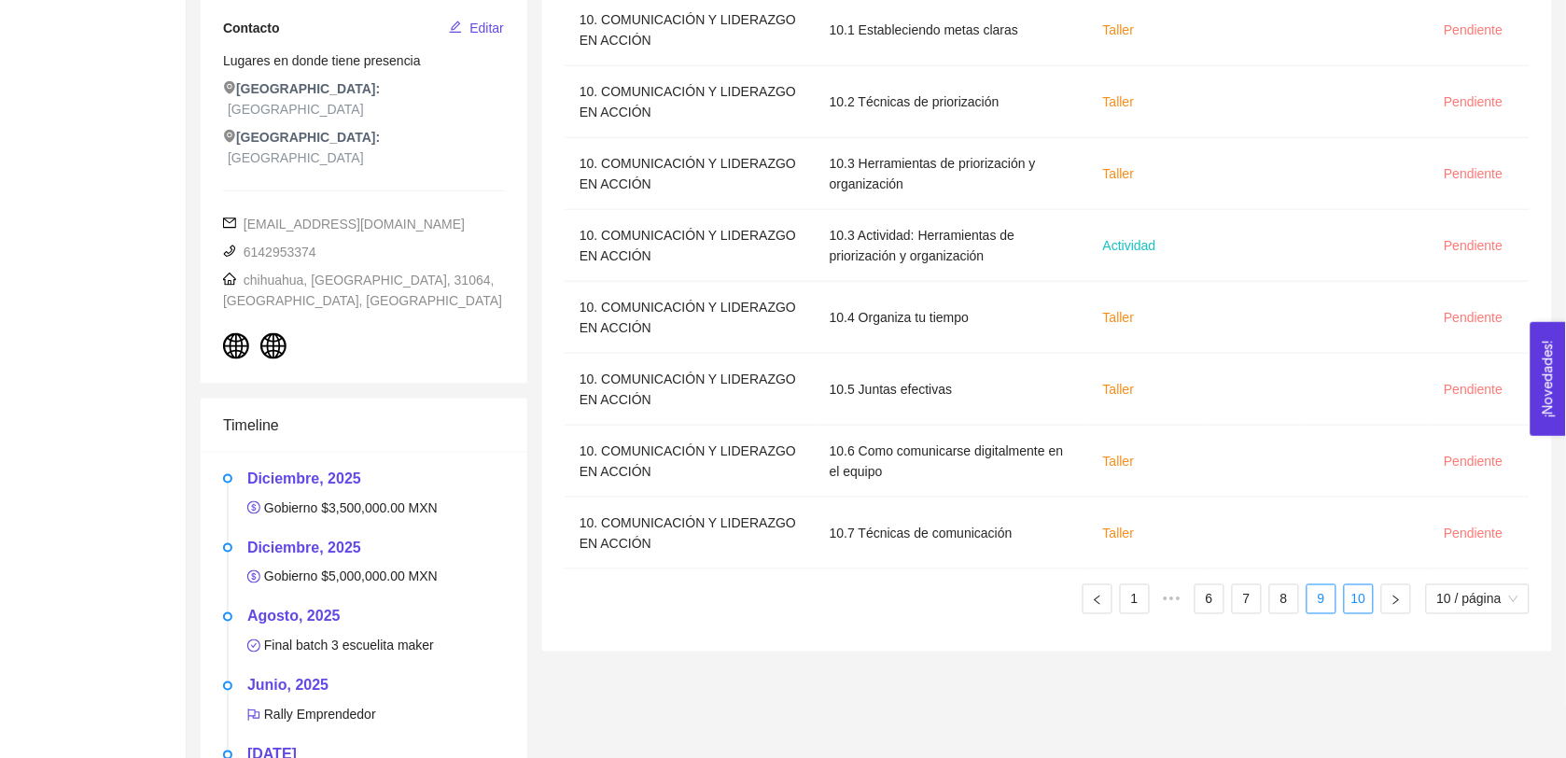
click at [786, 604] on link "10" at bounding box center [1359, 599] width 28 height 28
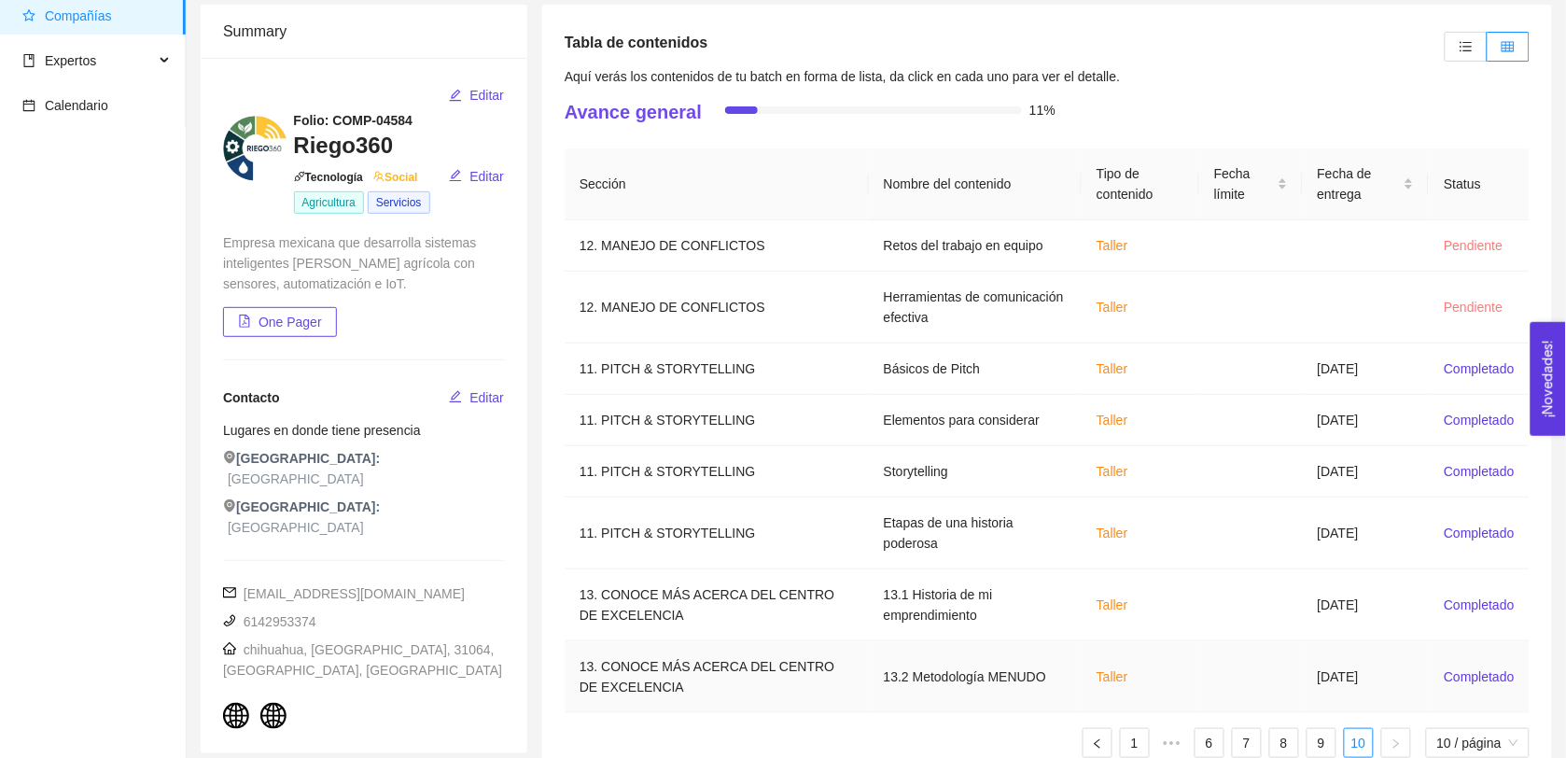
scroll to position [0, 0]
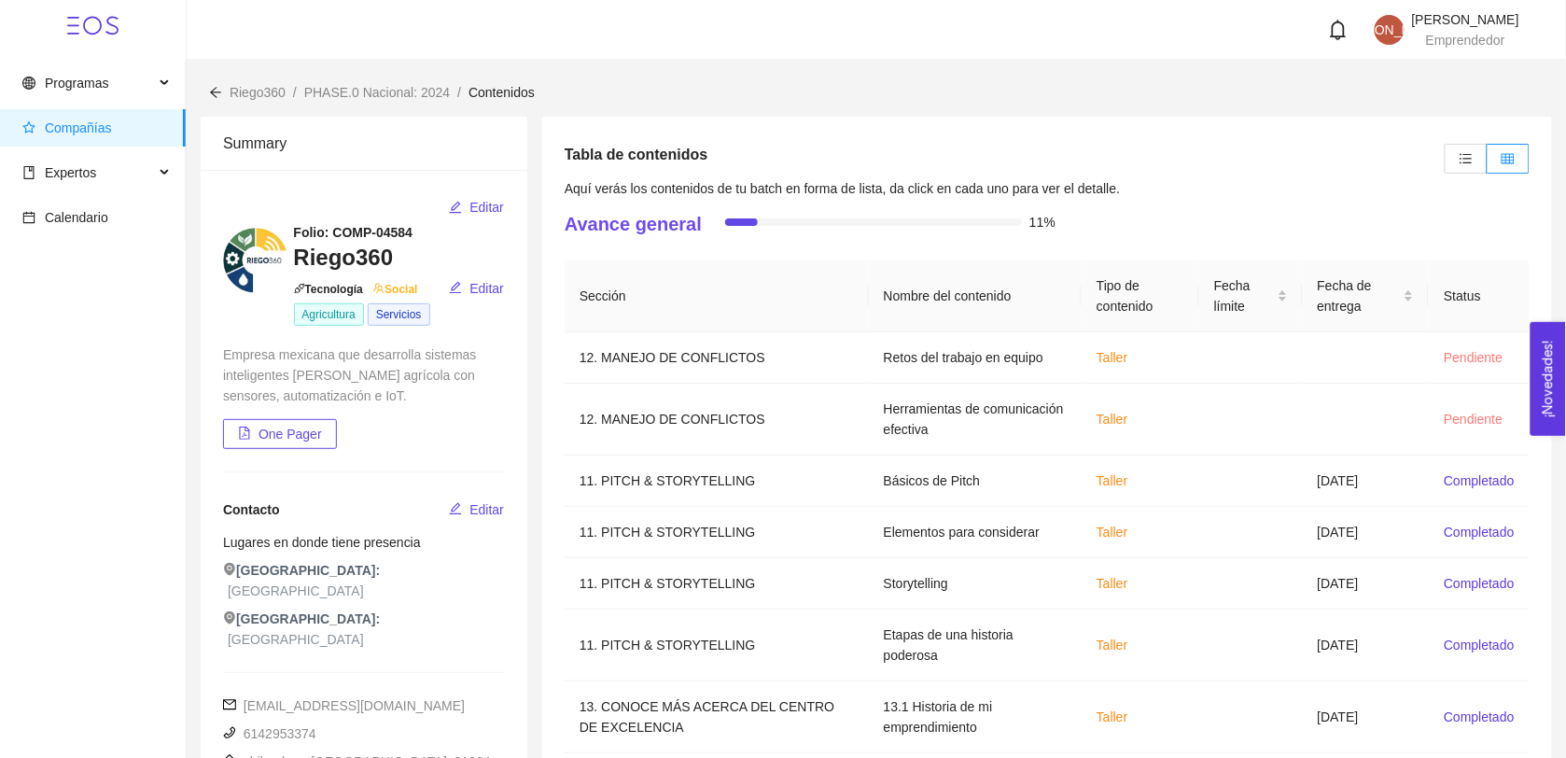
click at [786, 194] on span "Aquí verás los contenidos de tu batch en forma de lista, da click en cada uno p…" at bounding box center [842, 188] width 555 height 15
click at [607, 230] on h4 "Avance general" at bounding box center [633, 224] width 137 height 26
click at [786, 155] on icon "unordered-list" at bounding box center [1466, 158] width 13 height 13
click at [786, 163] on input "radio" at bounding box center [1446, 163] width 0 height 0
